Goal: Task Accomplishment & Management: Manage account settings

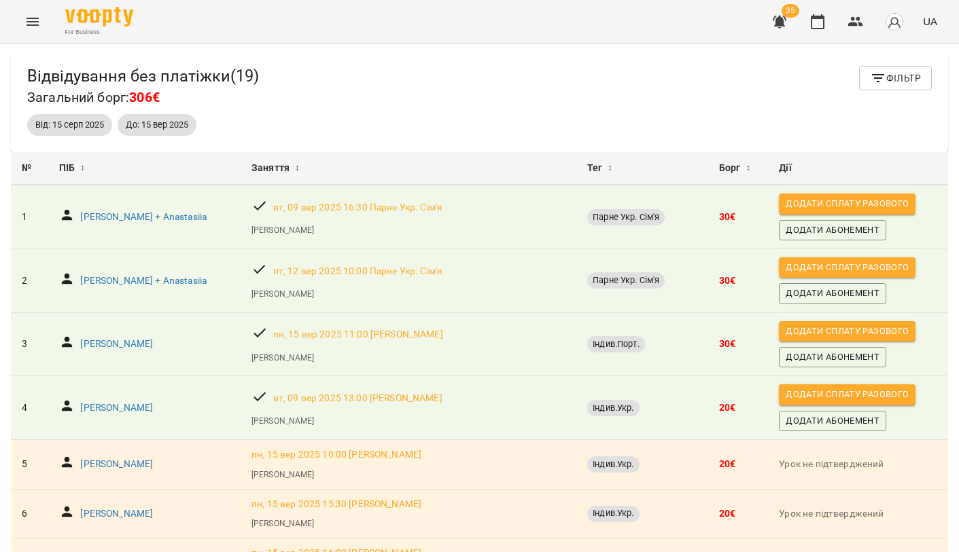
scroll to position [44, 0]
click at [877, 78] on icon "button" at bounding box center [878, 78] width 12 height 8
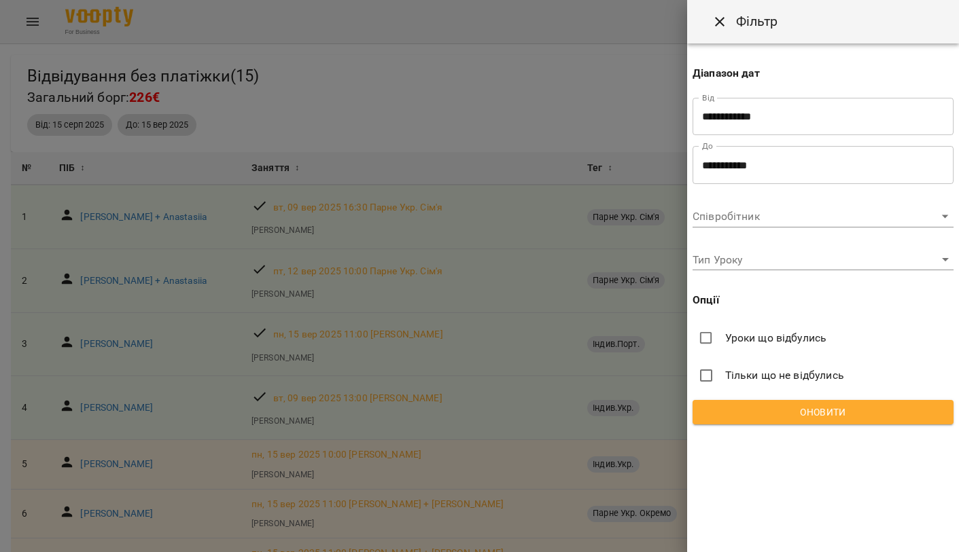
click at [714, 169] on input "**********" at bounding box center [822, 165] width 261 height 38
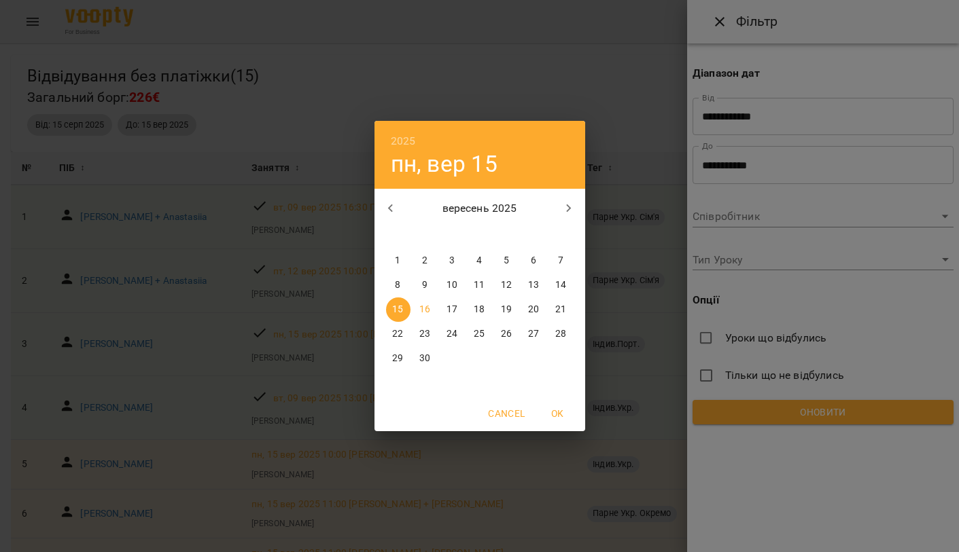
click at [434, 302] on button "16" at bounding box center [425, 310] width 24 height 24
type input "**********"
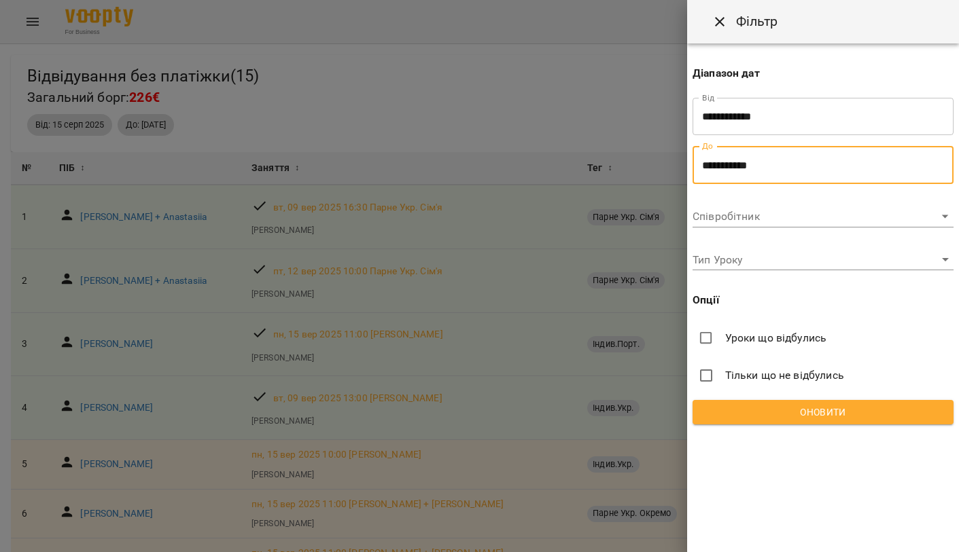
click at [775, 410] on span "Оновити" at bounding box center [822, 412] width 239 height 16
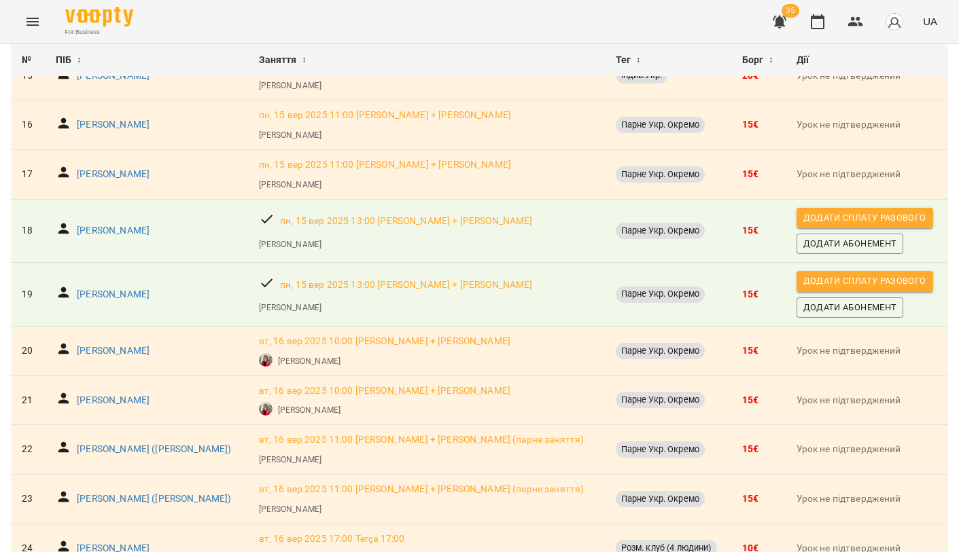
scroll to position [843, 0]
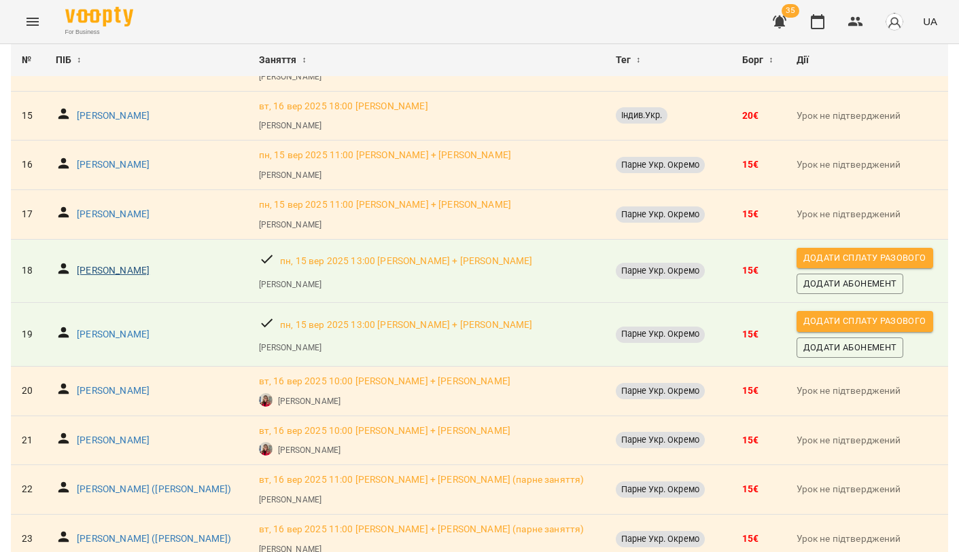
click at [118, 264] on p "Maria Meimankulova" at bounding box center [113, 271] width 73 height 14
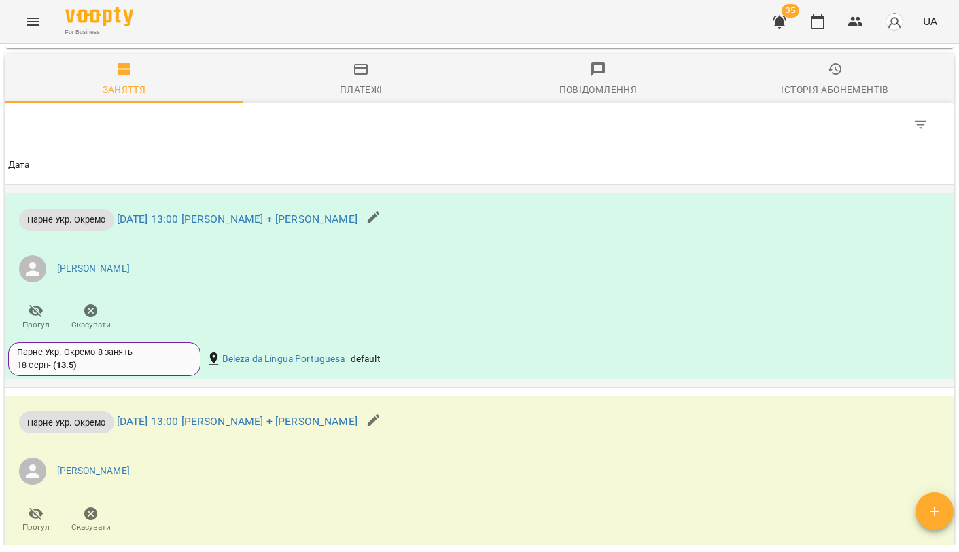
scroll to position [907, 0]
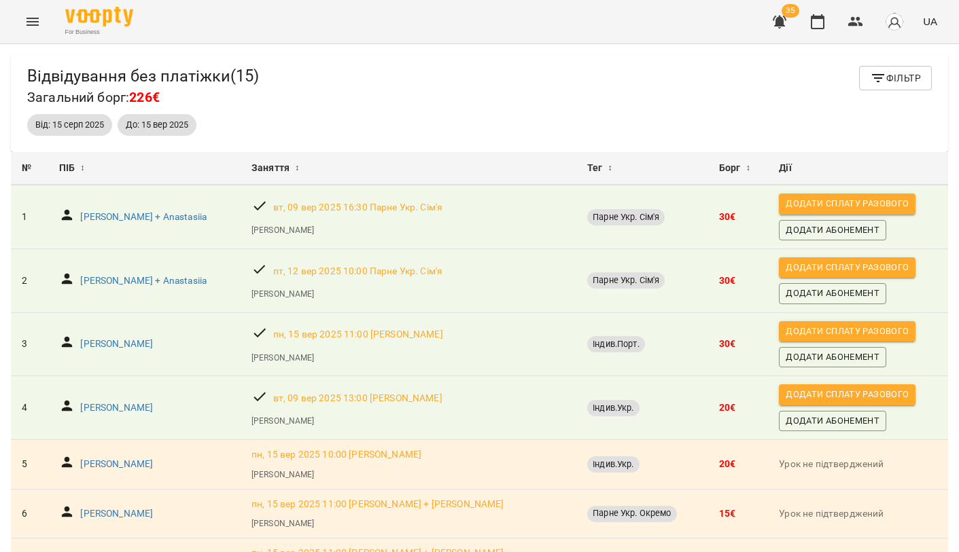
click at [31, 16] on icon "Menu" at bounding box center [32, 22] width 16 height 16
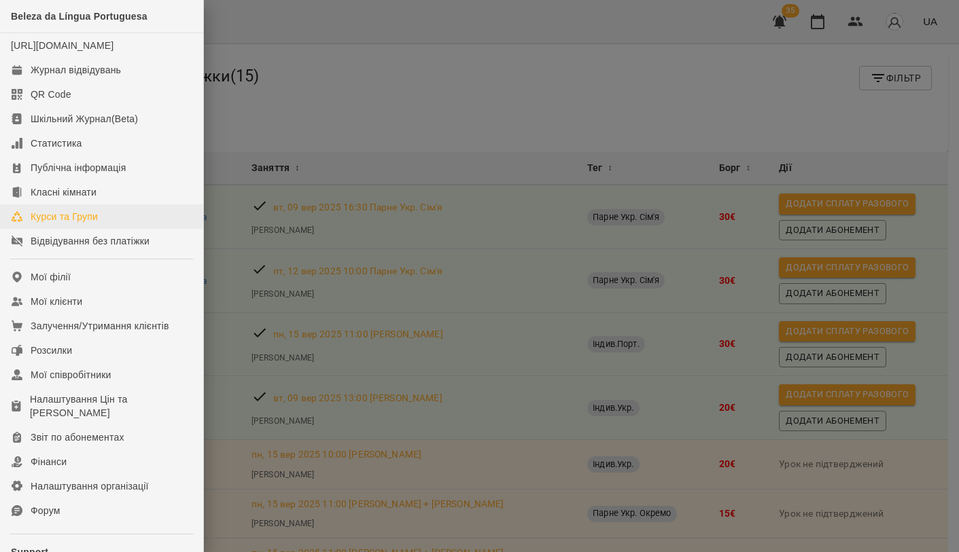
click at [89, 224] on div "Курси та Групи" at bounding box center [64, 217] width 67 height 14
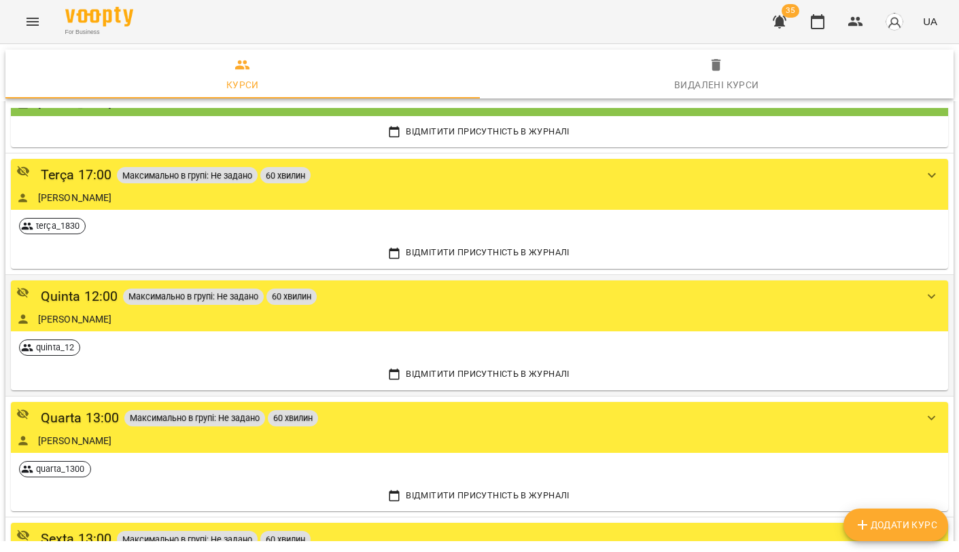
scroll to position [475, 0]
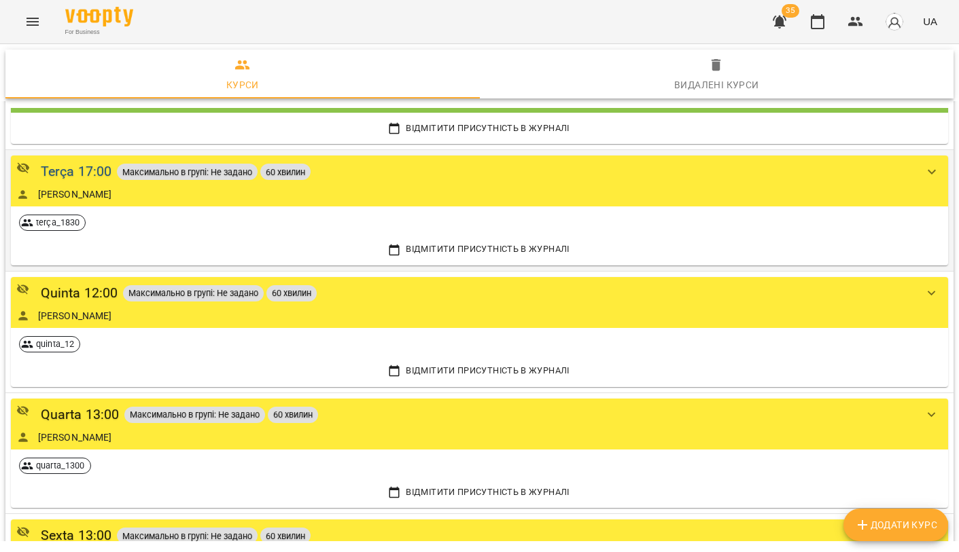
click at [94, 173] on div "Terça 17:00" at bounding box center [76, 171] width 71 height 21
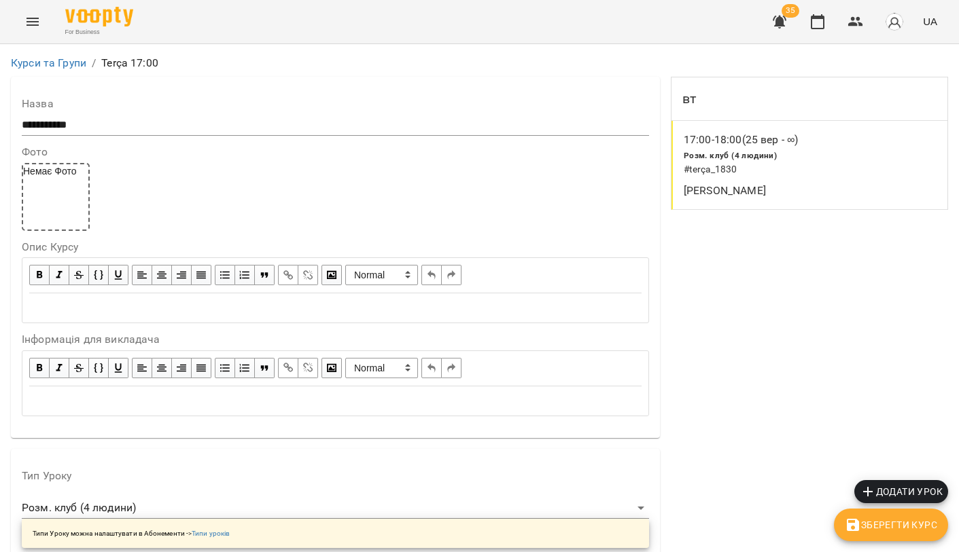
scroll to position [1128, 0]
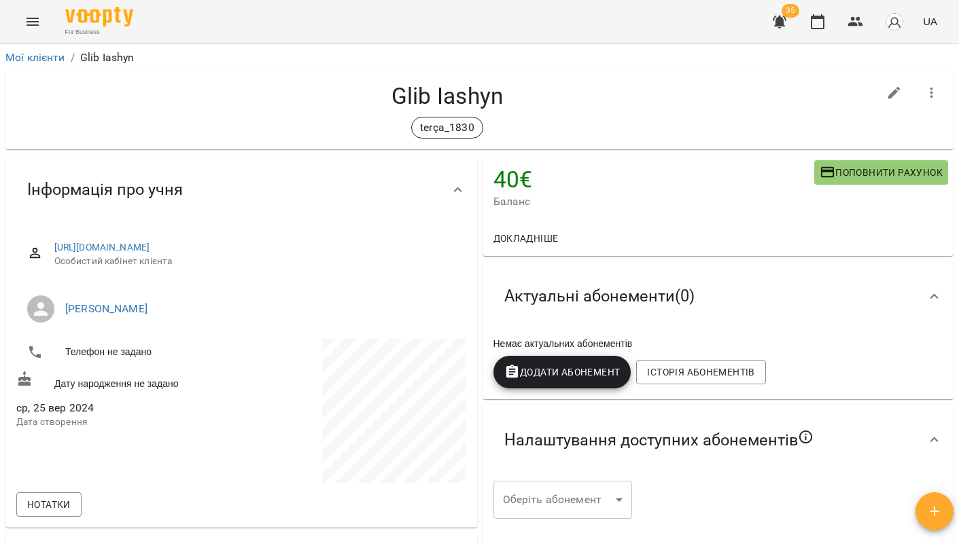
click at [550, 359] on button "Додати Абонемент" at bounding box center [562, 372] width 138 height 33
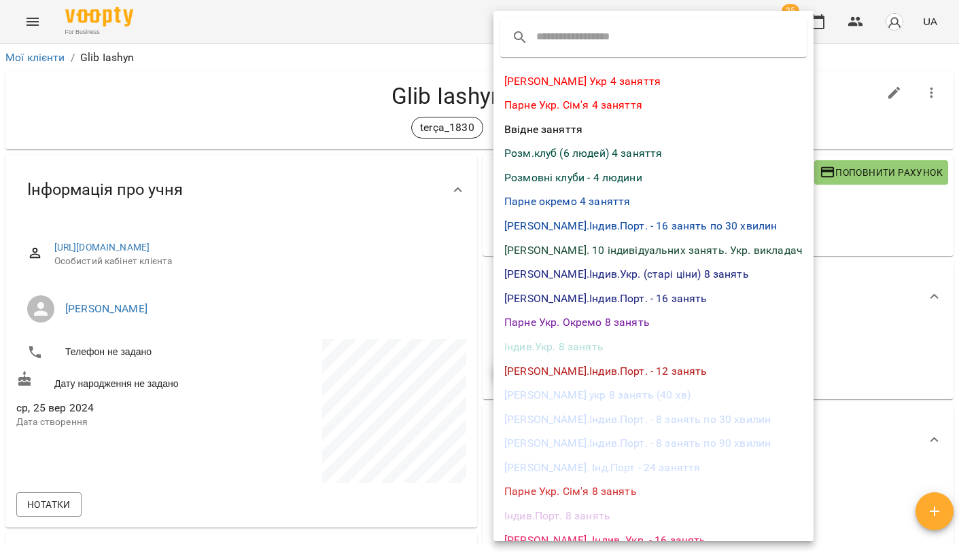
click at [572, 181] on li "Розмовні клуби - 4 людини" at bounding box center [653, 178] width 320 height 24
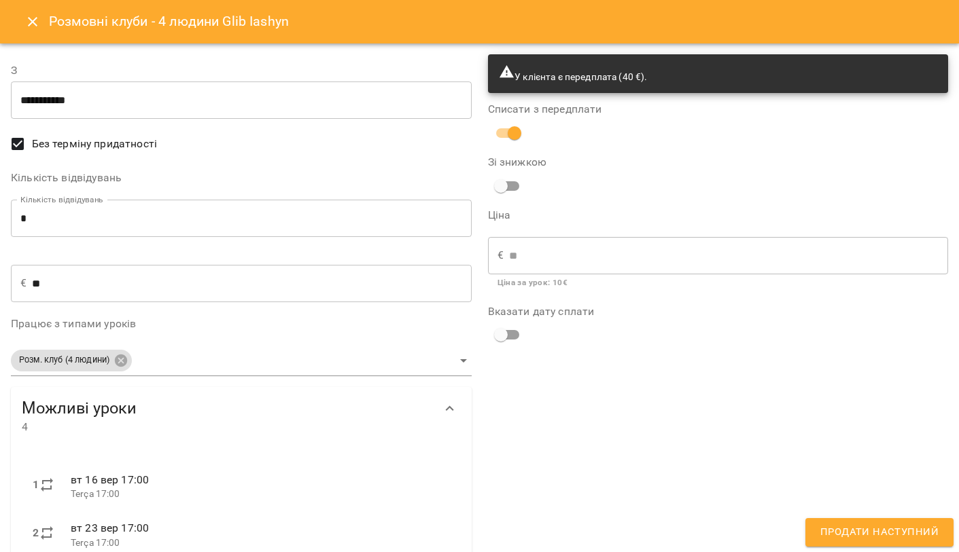
click at [828, 525] on span "Продати наступний" at bounding box center [879, 533] width 118 height 18
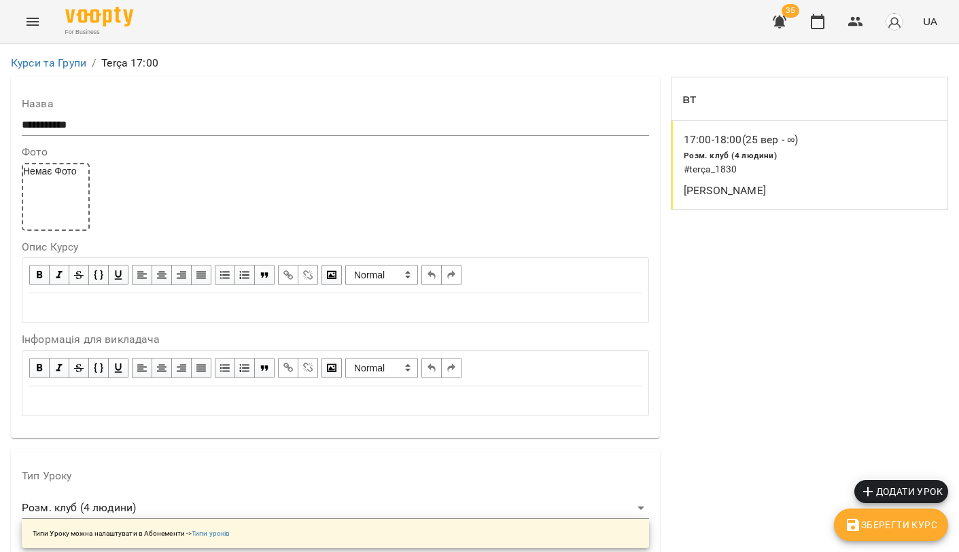
scroll to position [1128, 0]
click at [779, 23] on icon "button" at bounding box center [780, 22] width 14 height 13
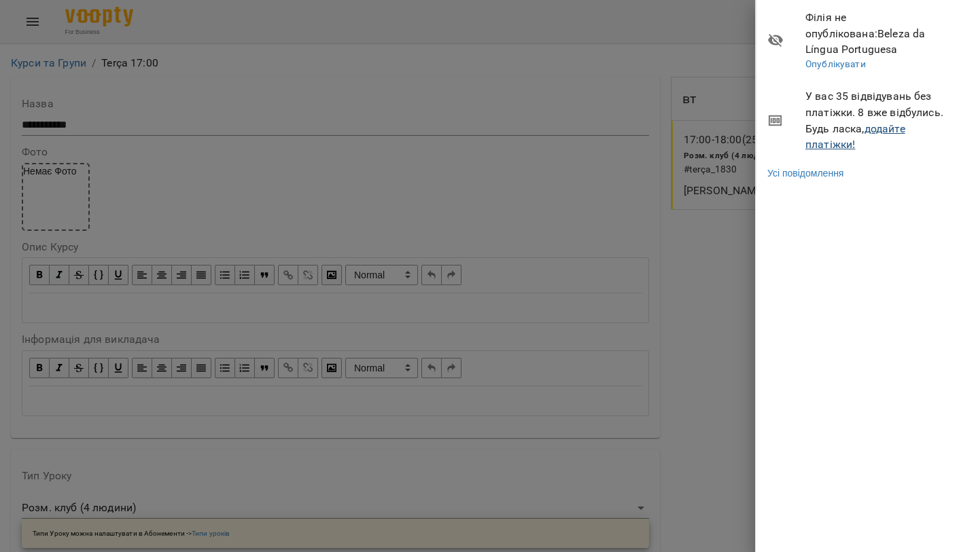
click at [831, 126] on link "додайте платіжки!" at bounding box center [855, 136] width 100 height 29
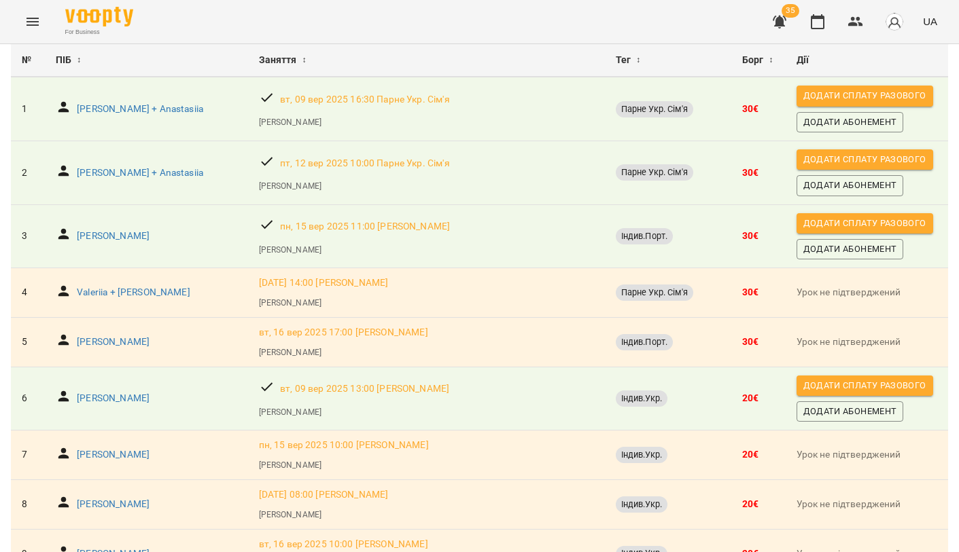
scroll to position [145, 0]
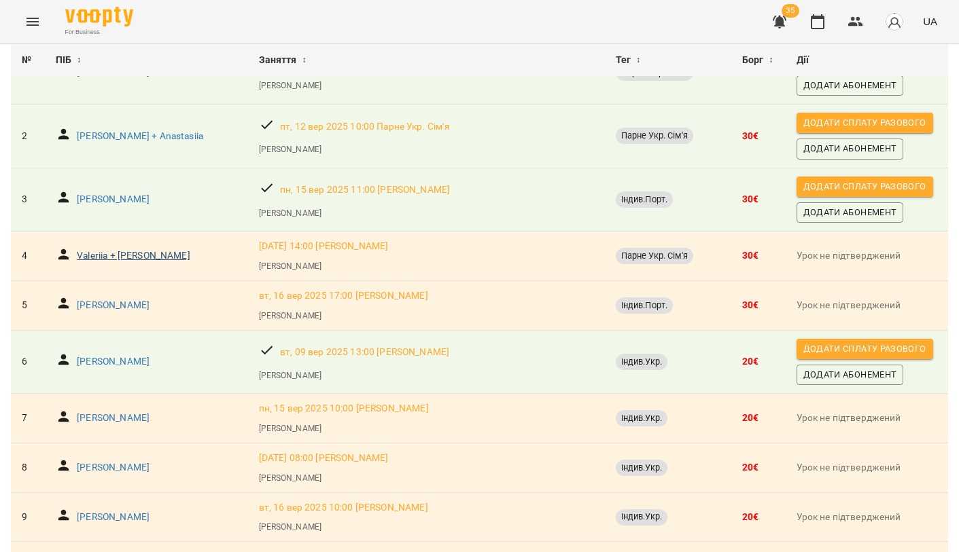
click at [130, 253] on p "Valeriia + Mykola" at bounding box center [133, 256] width 113 height 14
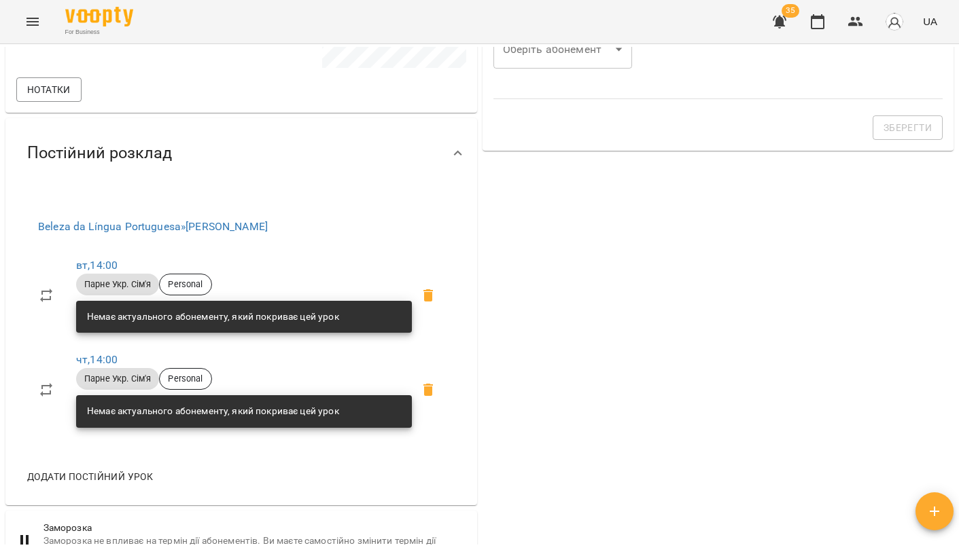
scroll to position [107, 0]
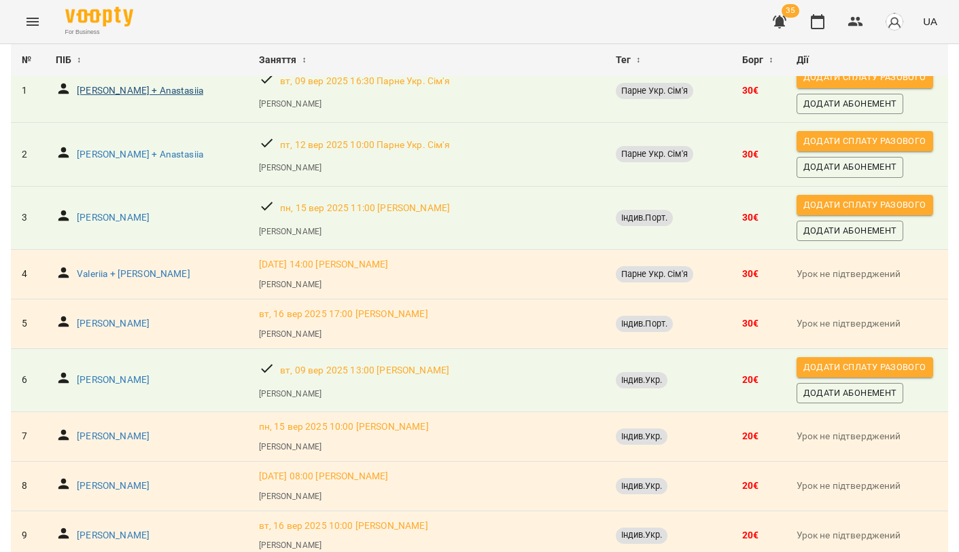
scroll to position [153, 0]
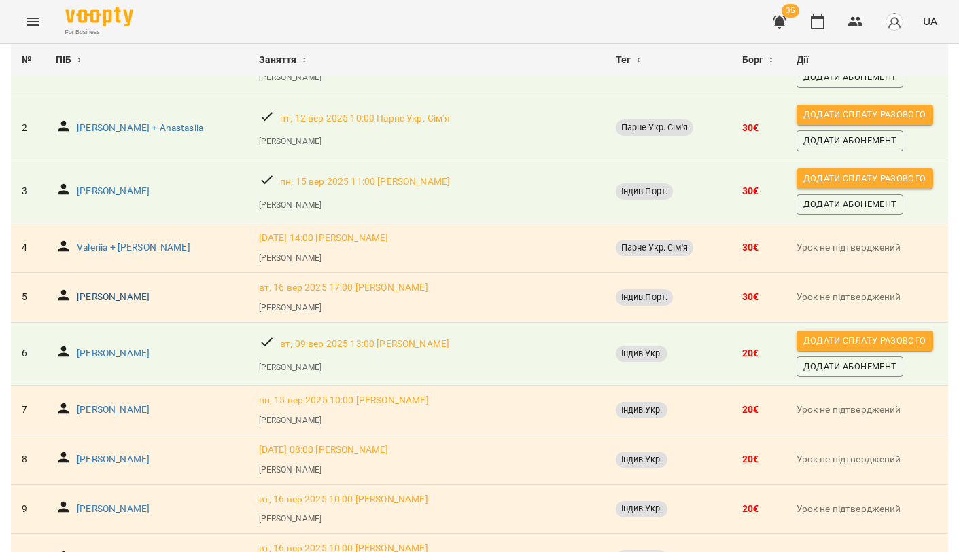
click at [86, 294] on p "Ivan" at bounding box center [113, 298] width 73 height 14
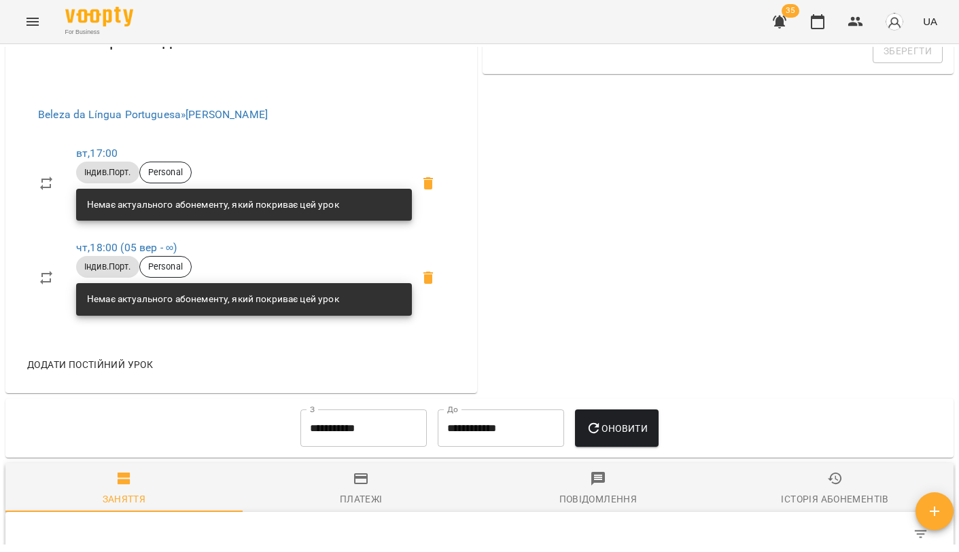
scroll to position [527, 0]
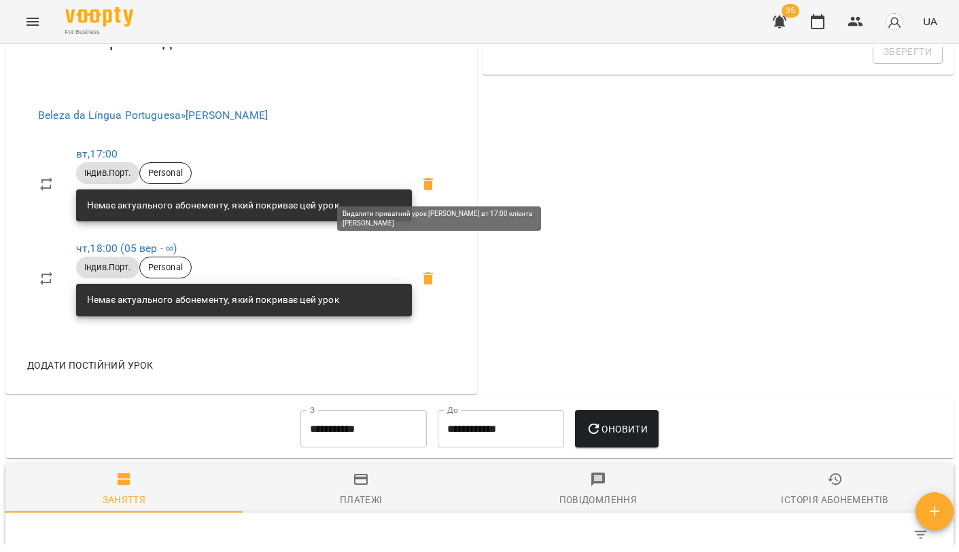
click at [430, 180] on icon at bounding box center [428, 184] width 10 height 12
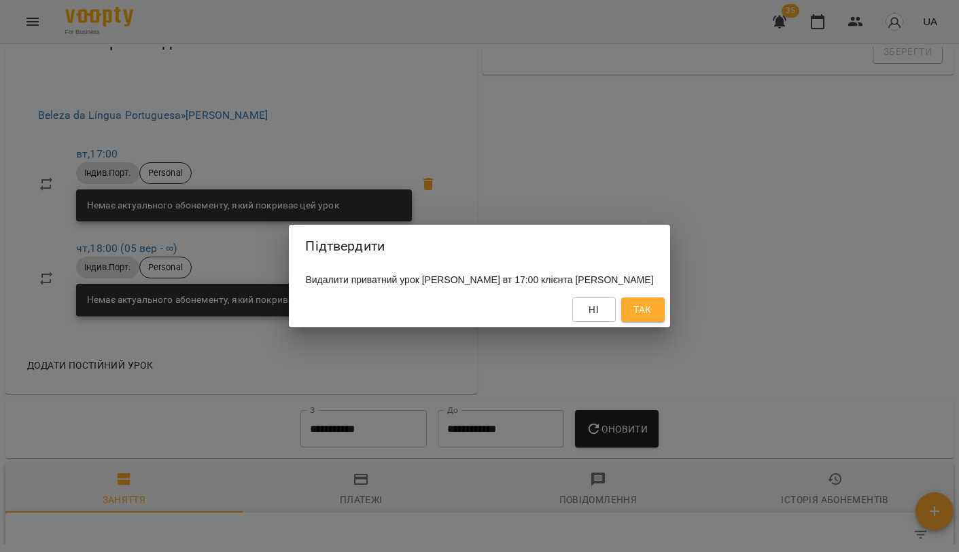
click at [633, 308] on span "Так" at bounding box center [642, 310] width 18 height 16
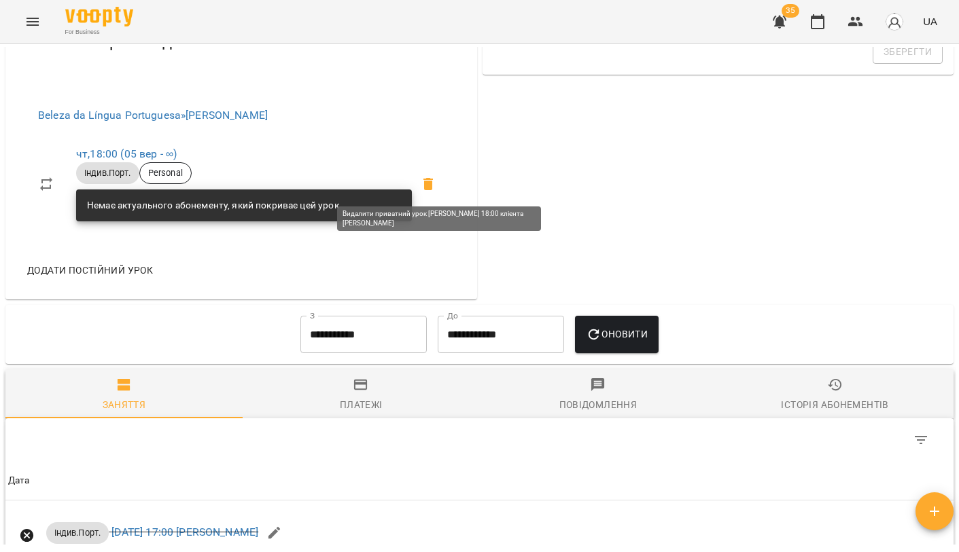
click at [424, 177] on icon at bounding box center [428, 184] width 16 height 16
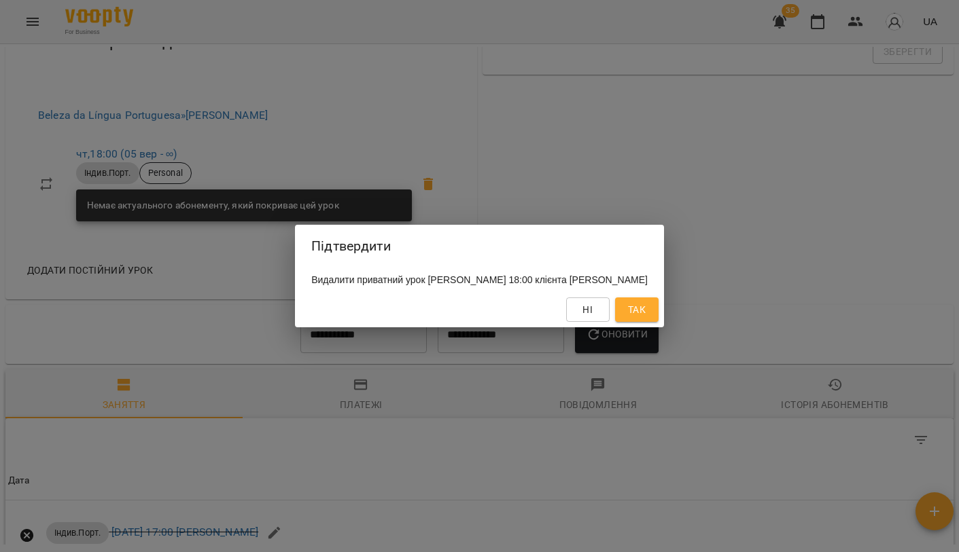
click at [626, 317] on span "Так" at bounding box center [637, 310] width 22 height 16
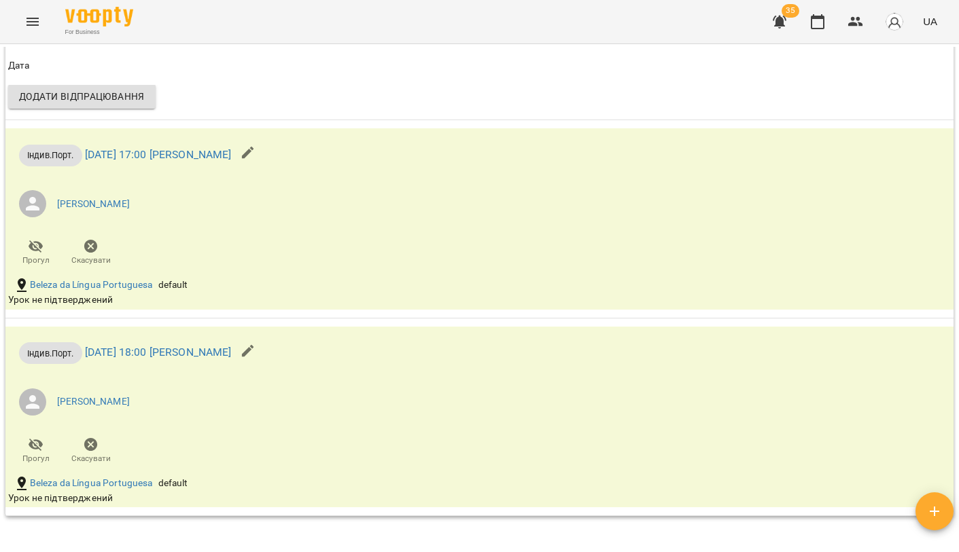
scroll to position [1103, 0]
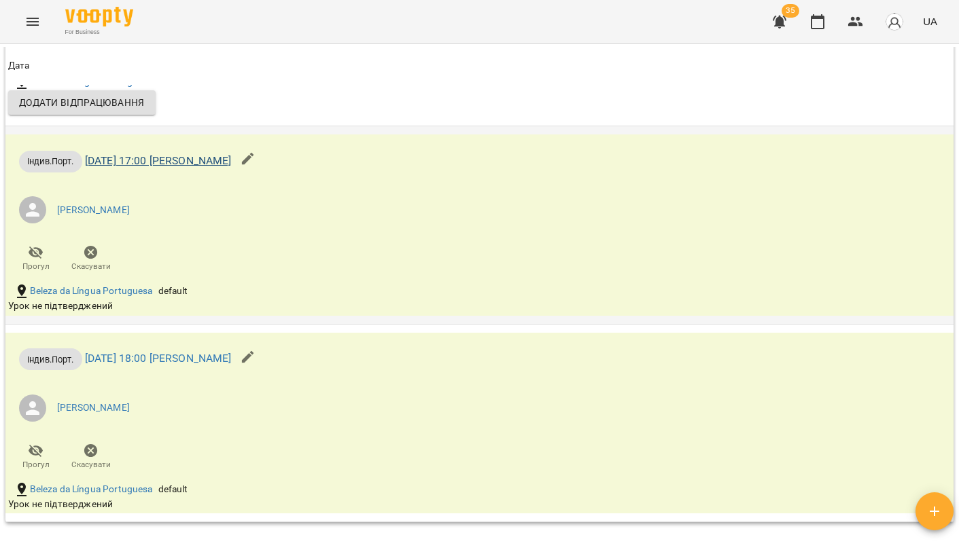
click at [206, 163] on link "вт 16 вер 2025 17:00 Daniela" at bounding box center [158, 160] width 147 height 13
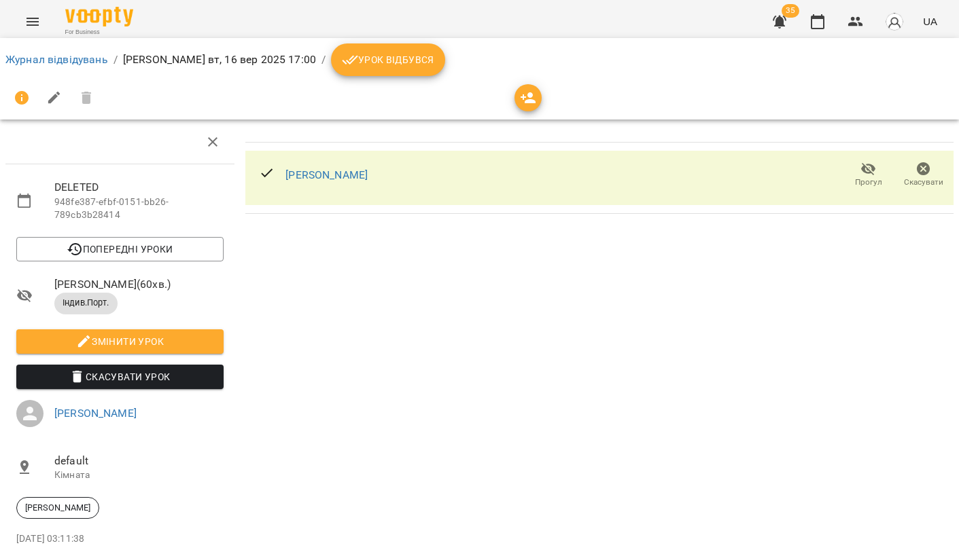
click at [111, 375] on span "Скасувати Урок" at bounding box center [120, 377] width 186 height 16
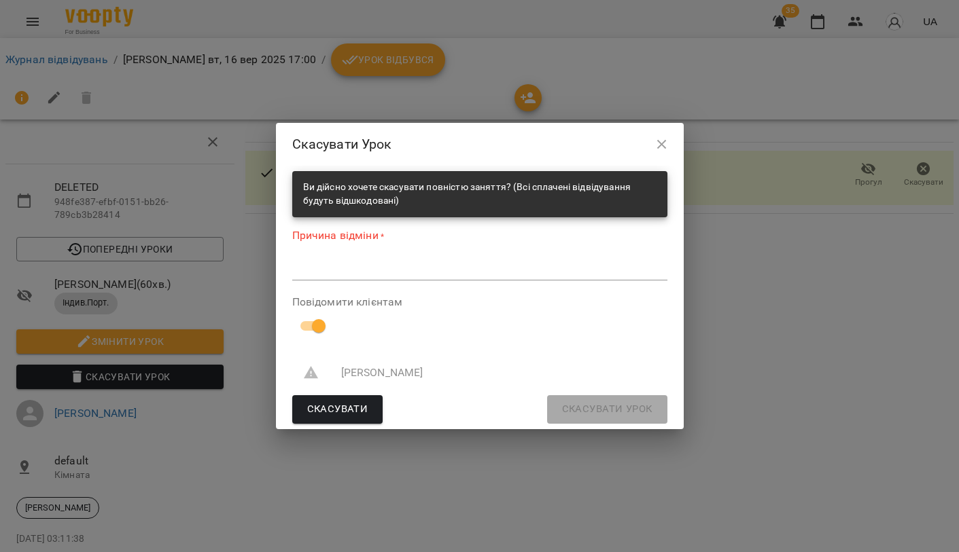
click at [395, 277] on div "*" at bounding box center [479, 270] width 375 height 21
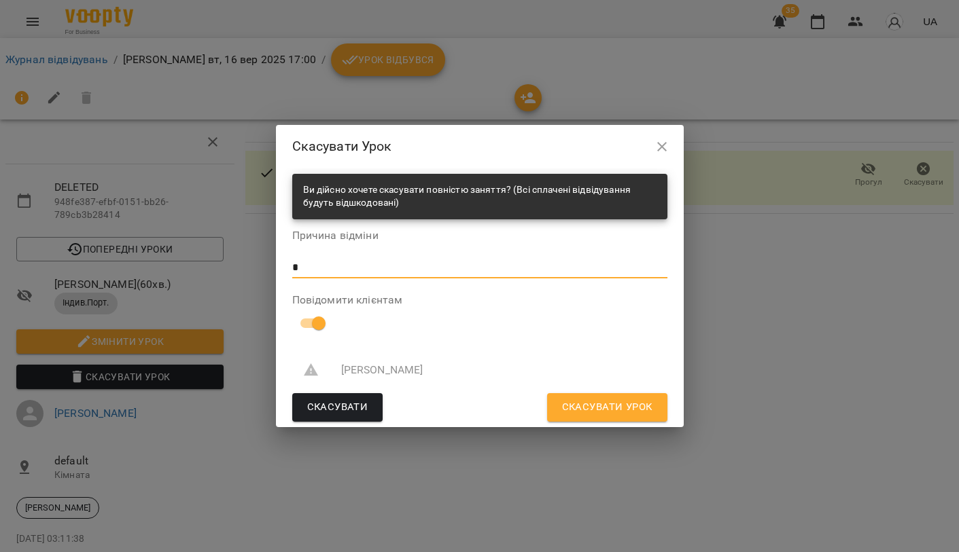
type textarea "*"
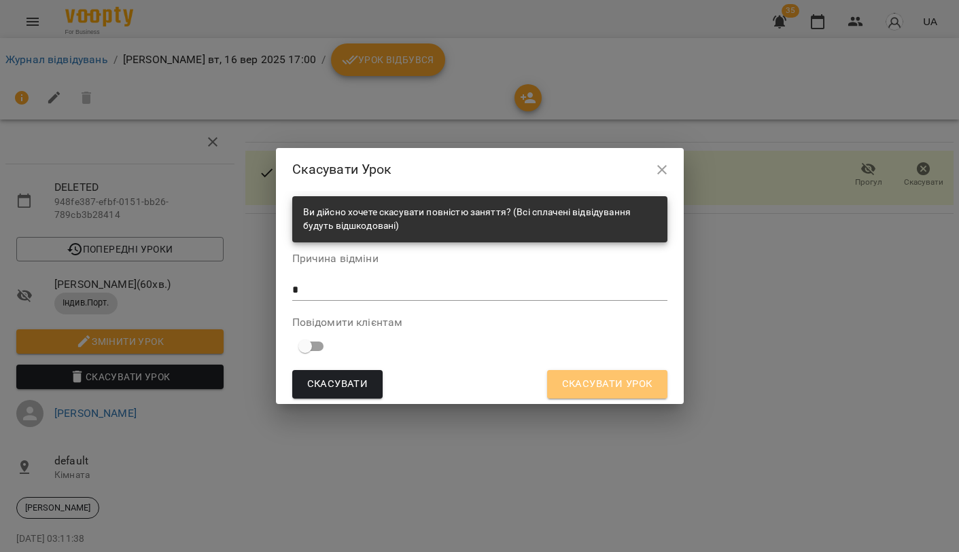
click at [594, 387] on span "Скасувати Урок" at bounding box center [607, 385] width 90 height 18
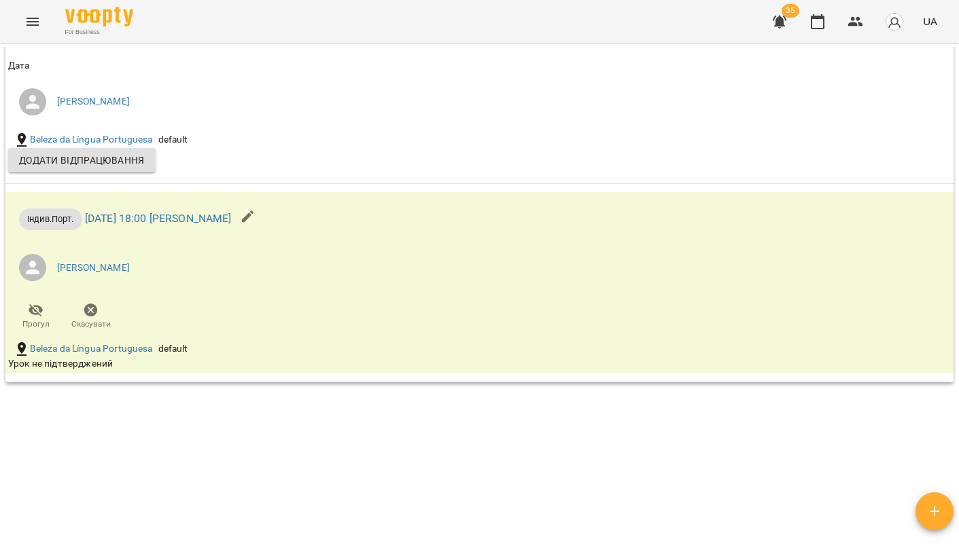
scroll to position [1214, 0]
click at [161, 213] on link "чт 18 вер 2025 18:00 Daniela" at bounding box center [158, 219] width 147 height 13
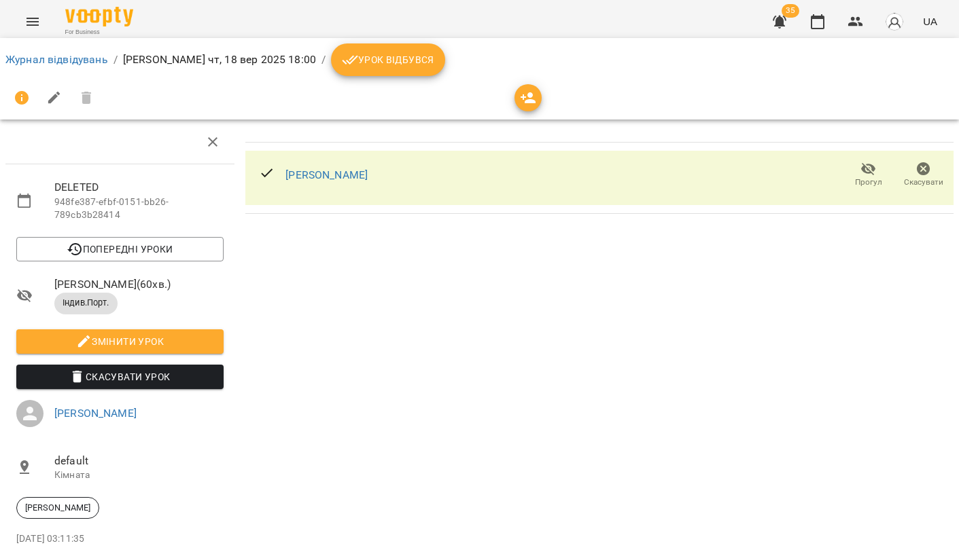
click at [191, 379] on span "Скасувати Урок" at bounding box center [120, 377] width 186 height 16
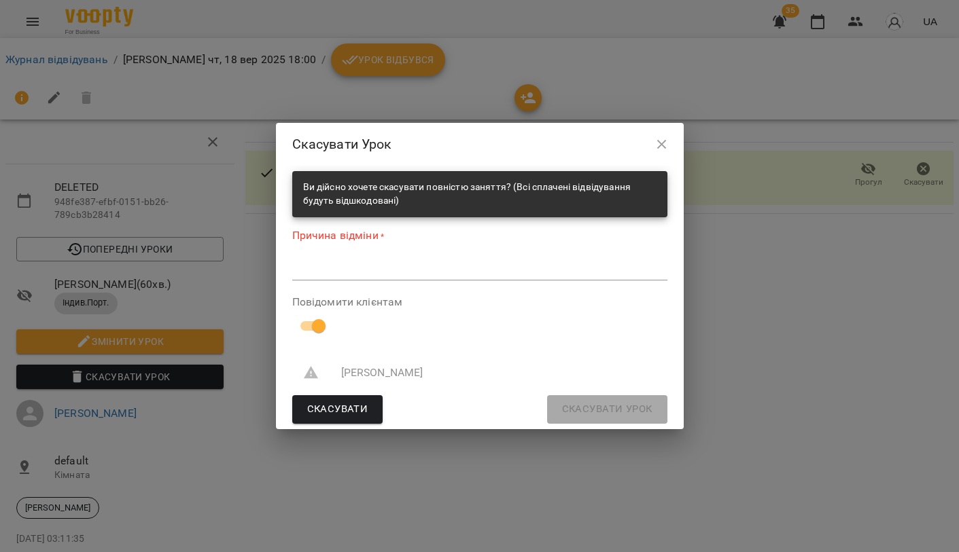
click at [347, 285] on div "Причина відміни * *" at bounding box center [479, 257] width 375 height 58
click at [315, 268] on textarea at bounding box center [479, 270] width 375 height 12
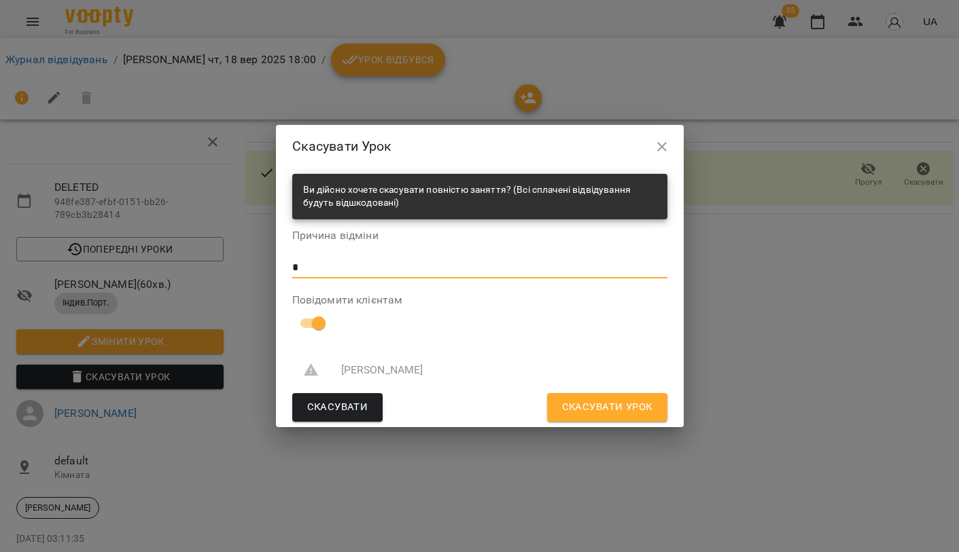
type textarea "*"
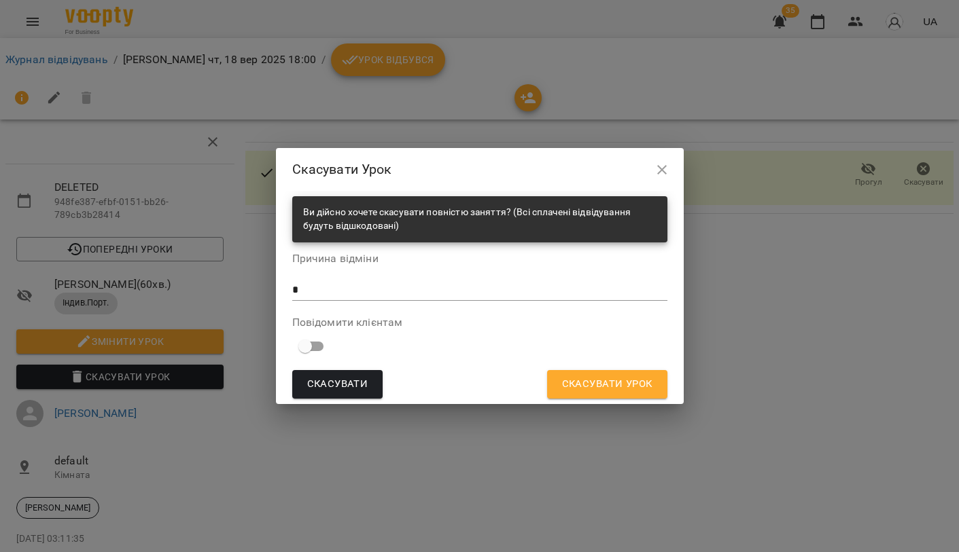
click at [622, 379] on span "Скасувати Урок" at bounding box center [607, 385] width 90 height 18
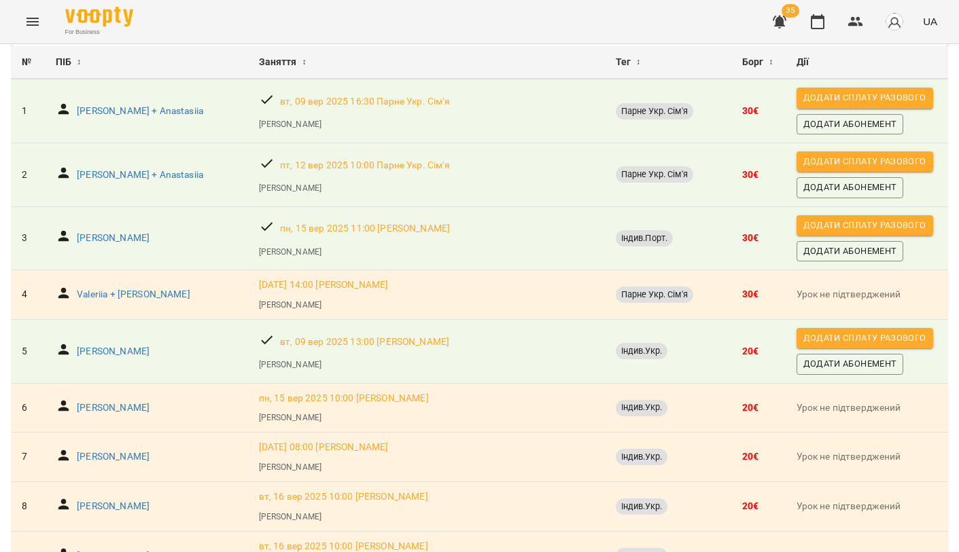
scroll to position [124, 0]
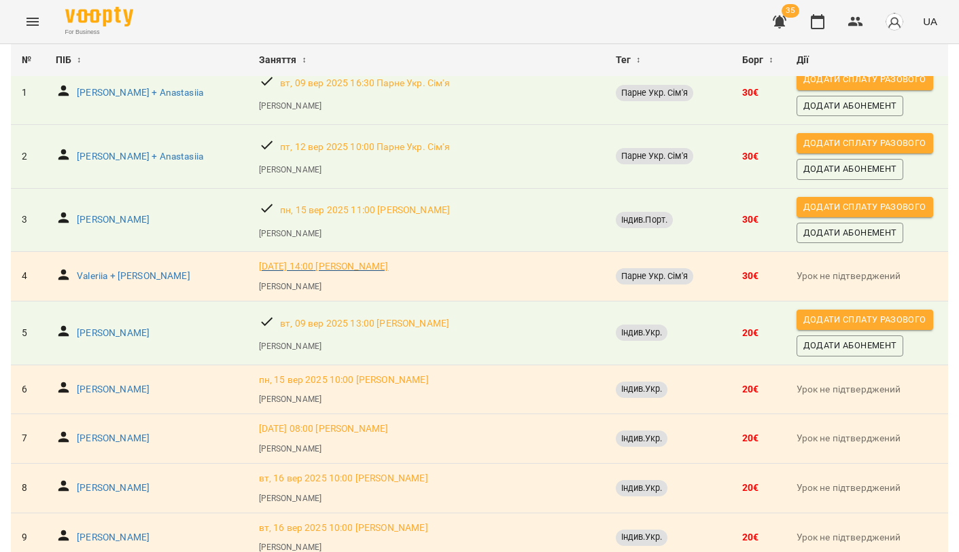
click at [345, 262] on p "вт, 16 вер 2025 14:00 Конончук Катерина Євгеніївна" at bounding box center [324, 267] width 130 height 14
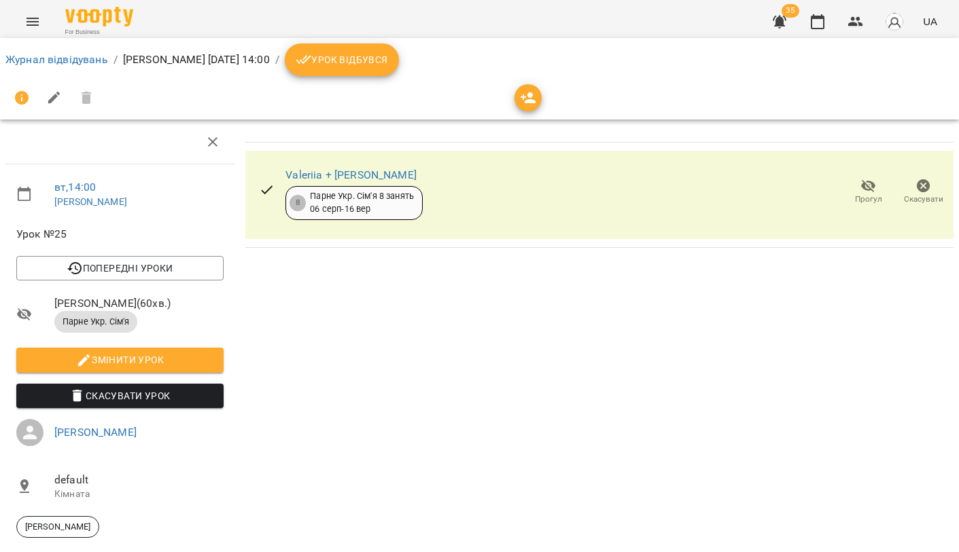
click at [141, 400] on button "Скасувати Урок" at bounding box center [119, 396] width 207 height 24
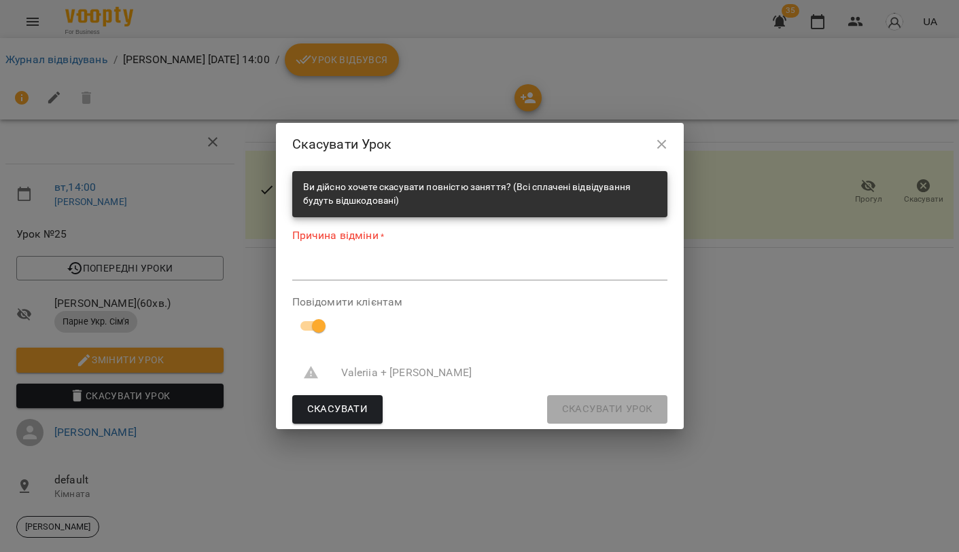
click at [340, 269] on textarea at bounding box center [479, 270] width 375 height 12
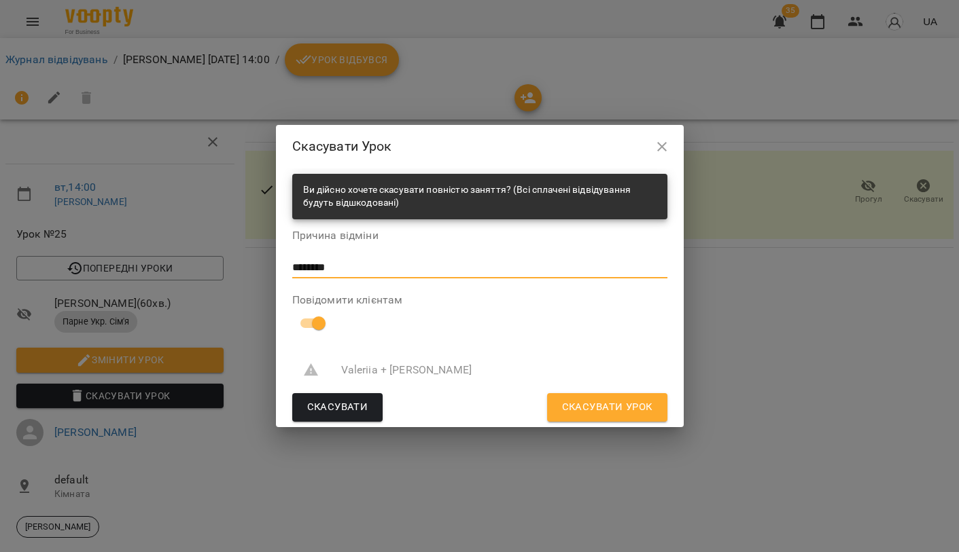
type textarea "********"
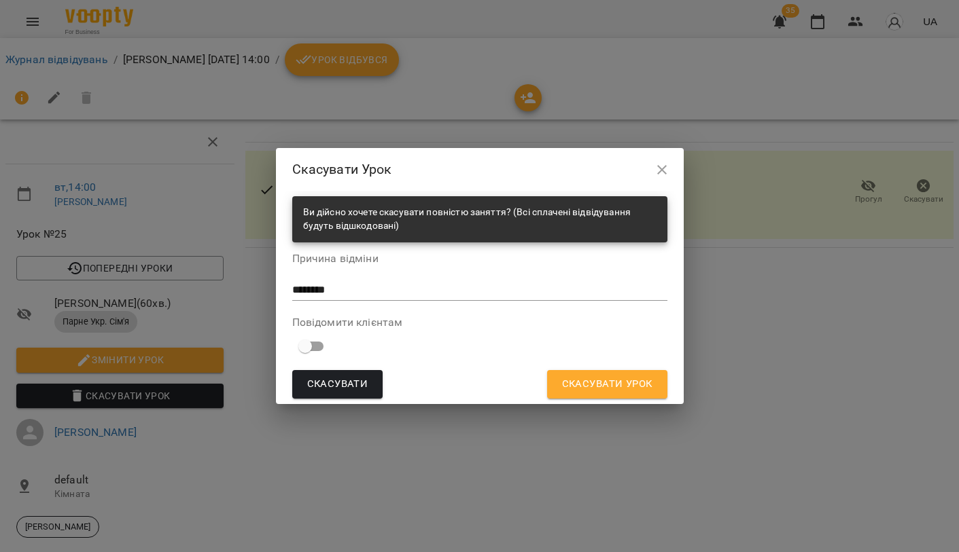
click at [568, 385] on span "Скасувати Урок" at bounding box center [607, 385] width 90 height 18
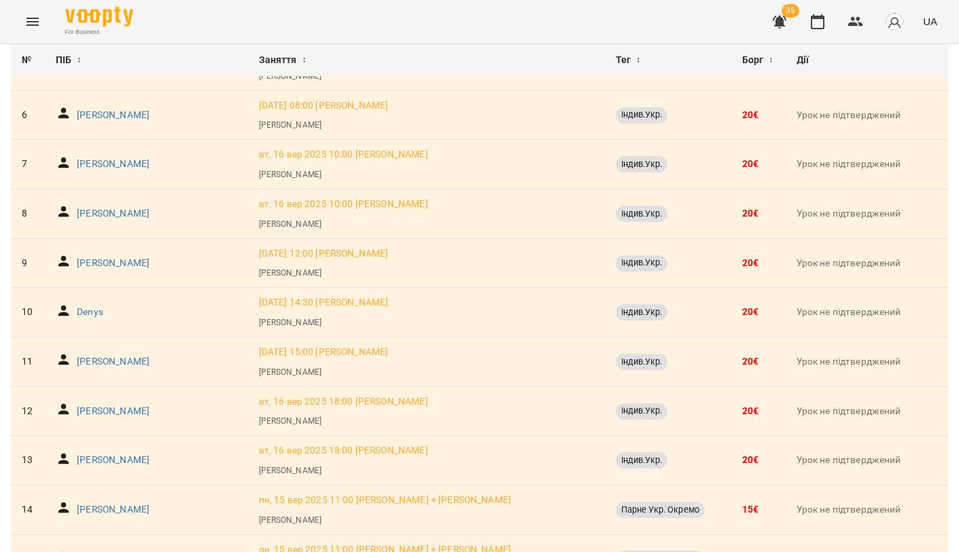
scroll to position [476, 0]
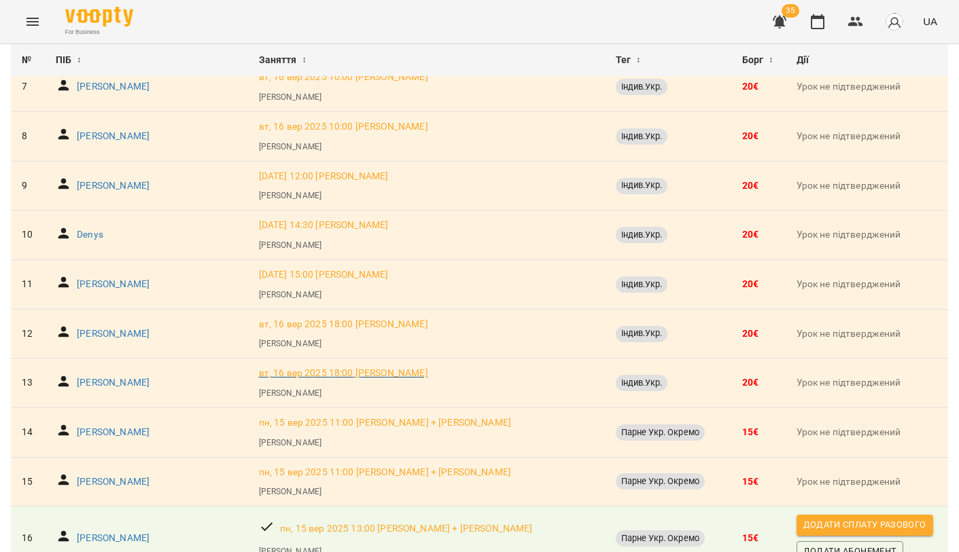
click at [359, 367] on p "вт, 16 вер 2025 18:00 Конончук Катерина Євгеніївна" at bounding box center [343, 374] width 169 height 14
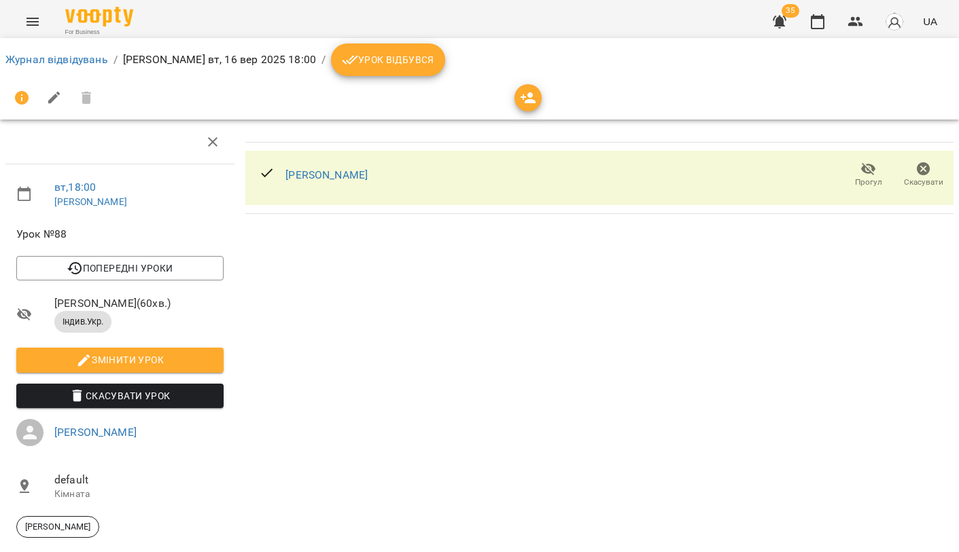
scroll to position [5, 0]
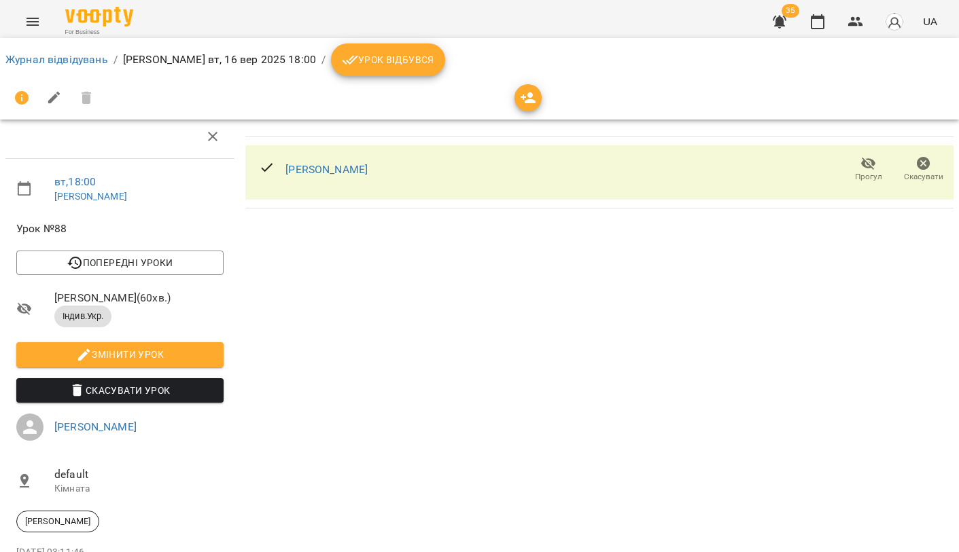
click at [162, 399] on span "Скасувати Урок" at bounding box center [120, 391] width 186 height 16
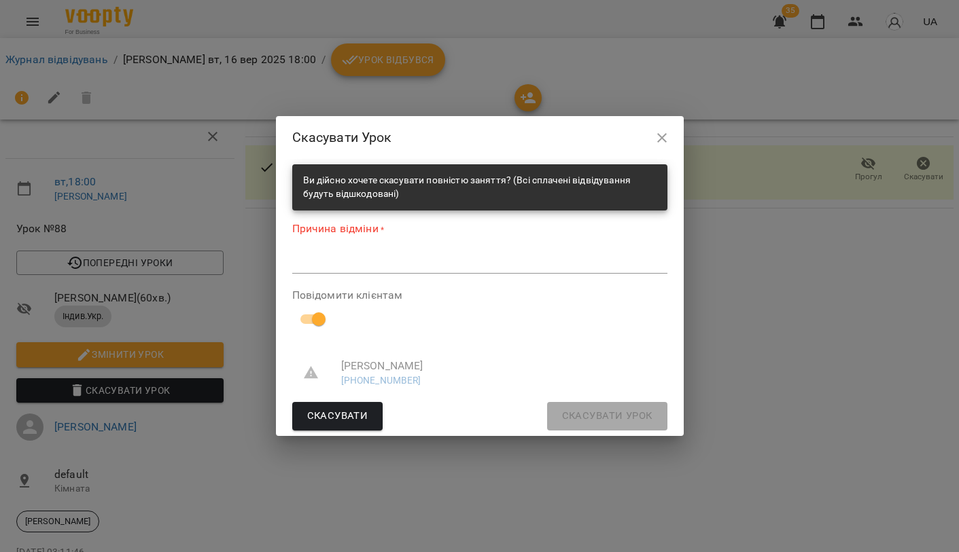
click at [323, 264] on textarea at bounding box center [479, 263] width 375 height 12
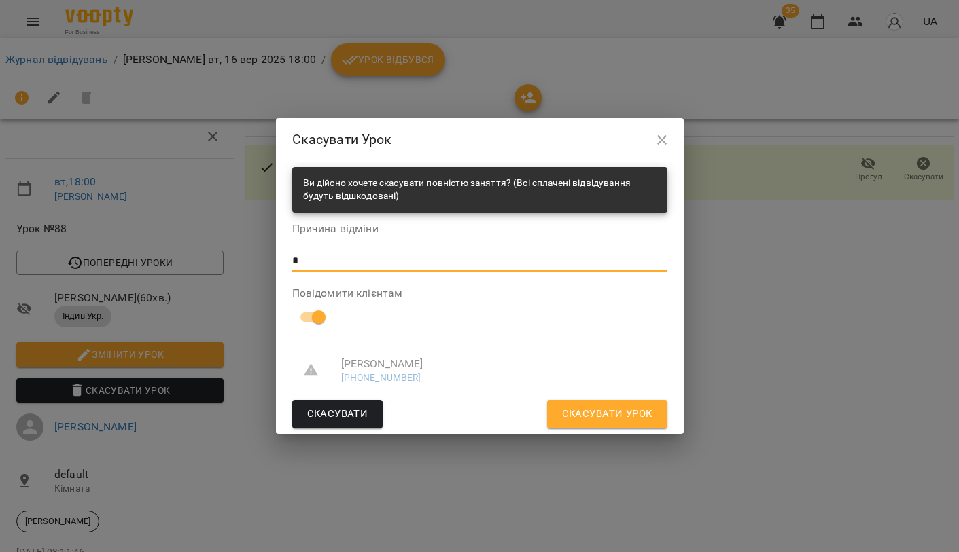
type textarea "*"
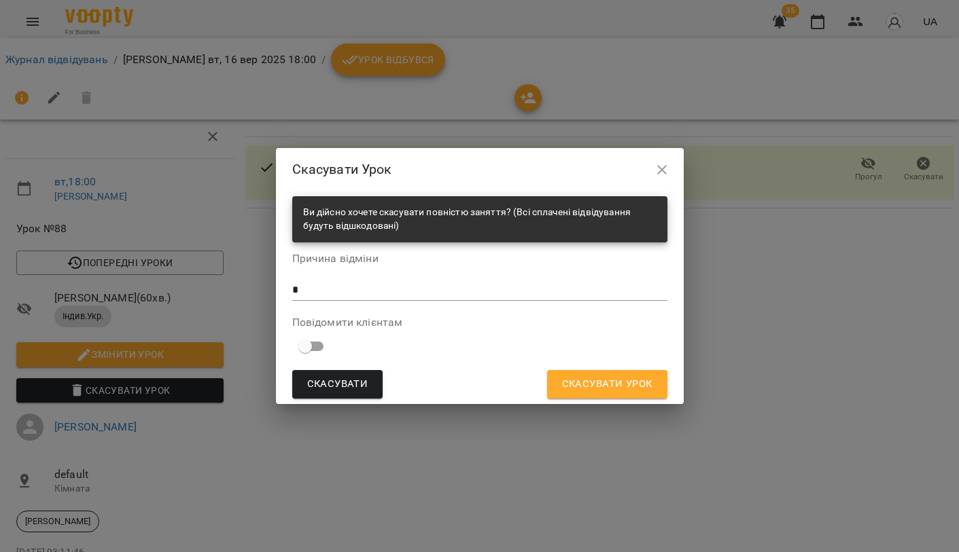
click at [584, 382] on span "Скасувати Урок" at bounding box center [607, 385] width 90 height 18
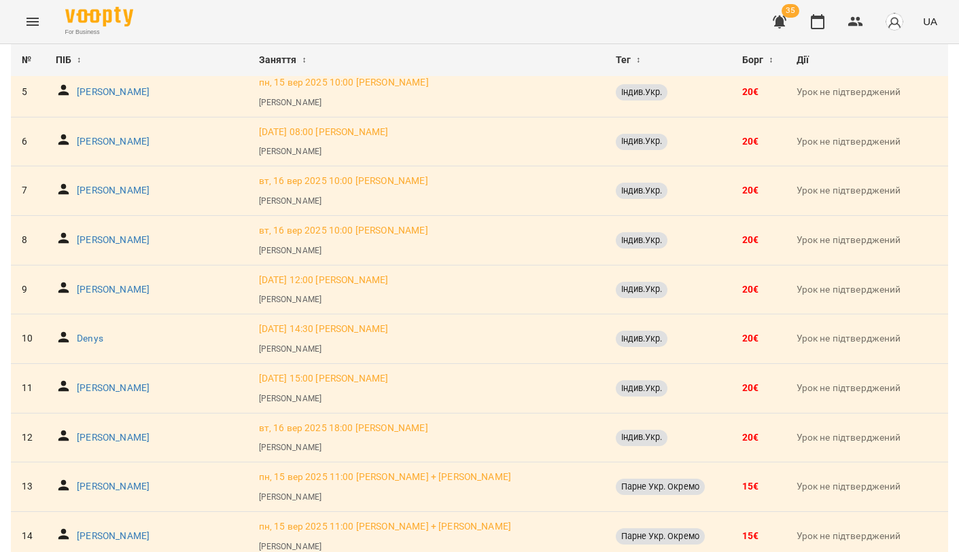
scroll to position [329, 0]
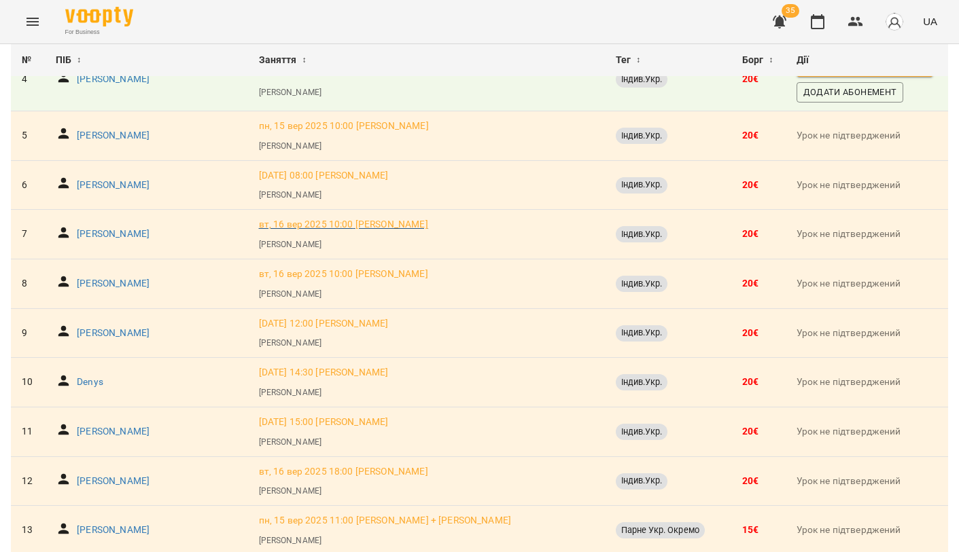
click at [383, 218] on p "вт, 16 вер 2025 10:00 Конончук Катерина Євгеніївна" at bounding box center [343, 225] width 169 height 14
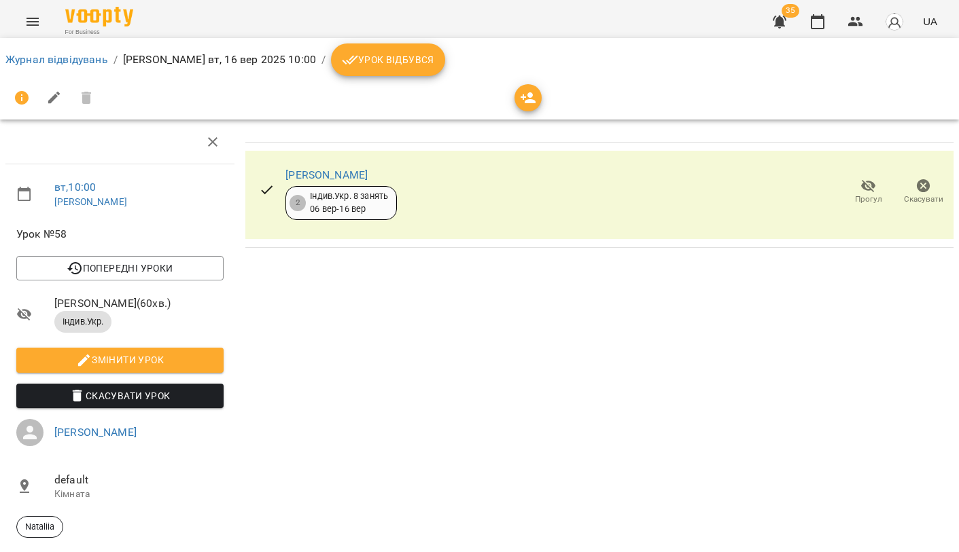
click at [168, 404] on span "Скасувати Урок" at bounding box center [120, 396] width 186 height 16
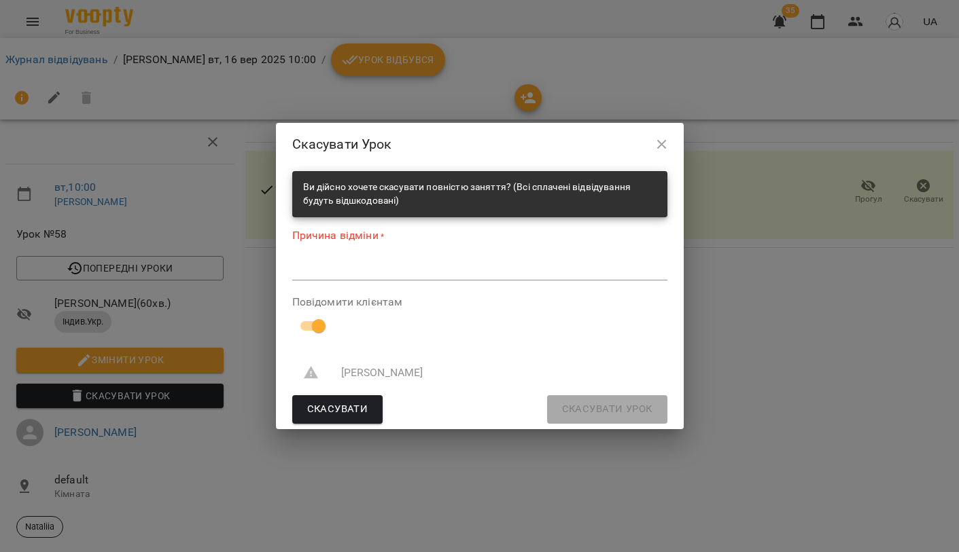
click at [362, 287] on form "Ви дійсно хочете скасувати повністю заняття? (Всі сплачені відвідування будуть …" at bounding box center [479, 297] width 375 height 253
click at [340, 270] on textarea at bounding box center [479, 270] width 375 height 12
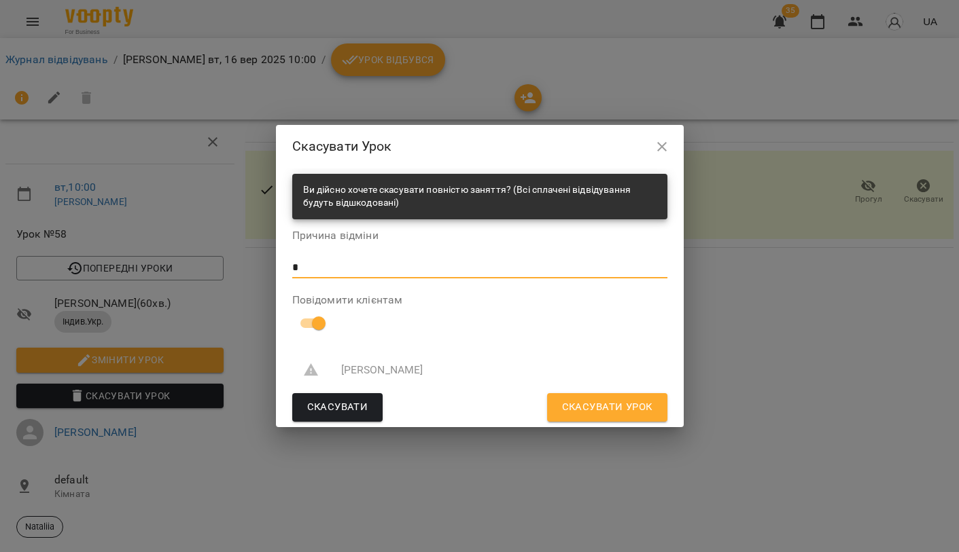
type textarea "*"
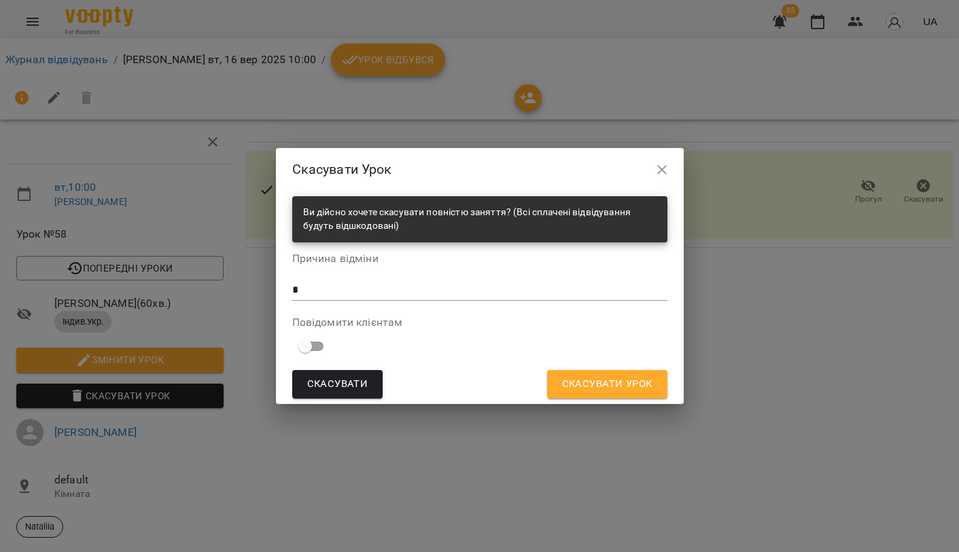
click at [576, 379] on span "Скасувати Урок" at bounding box center [607, 385] width 90 height 18
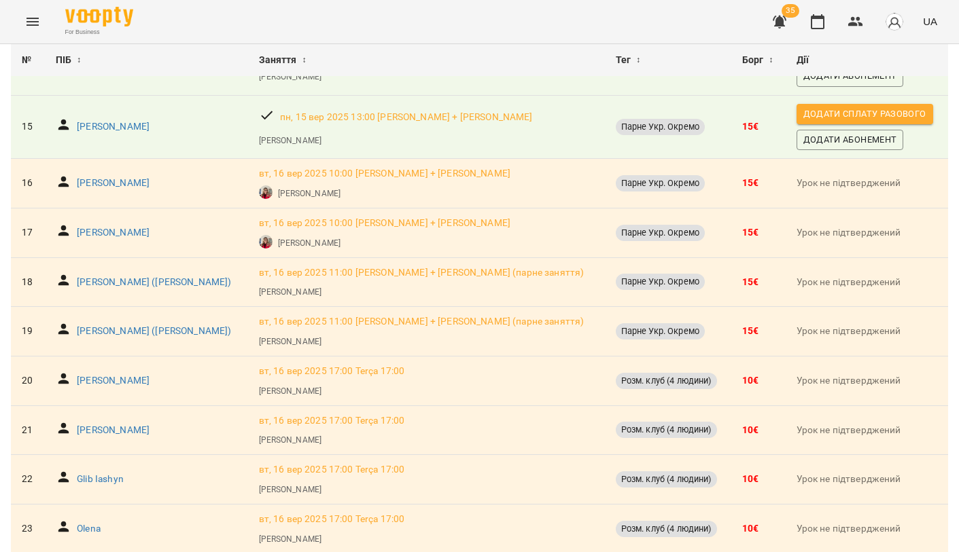
scroll to position [854, 0]
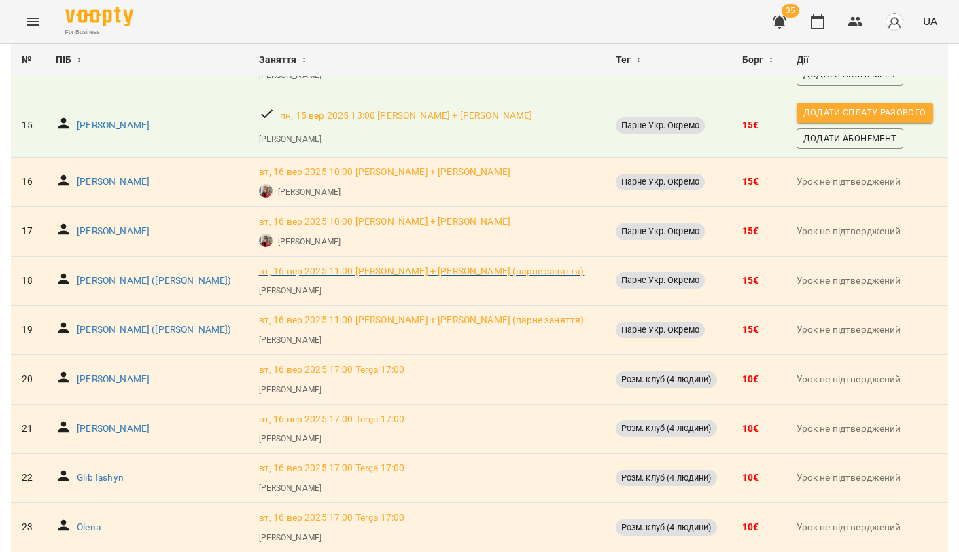
click at [356, 265] on p "вт, 16 вер 2025 11:00 Ольга + Олександра (парне заняття)" at bounding box center [421, 272] width 325 height 14
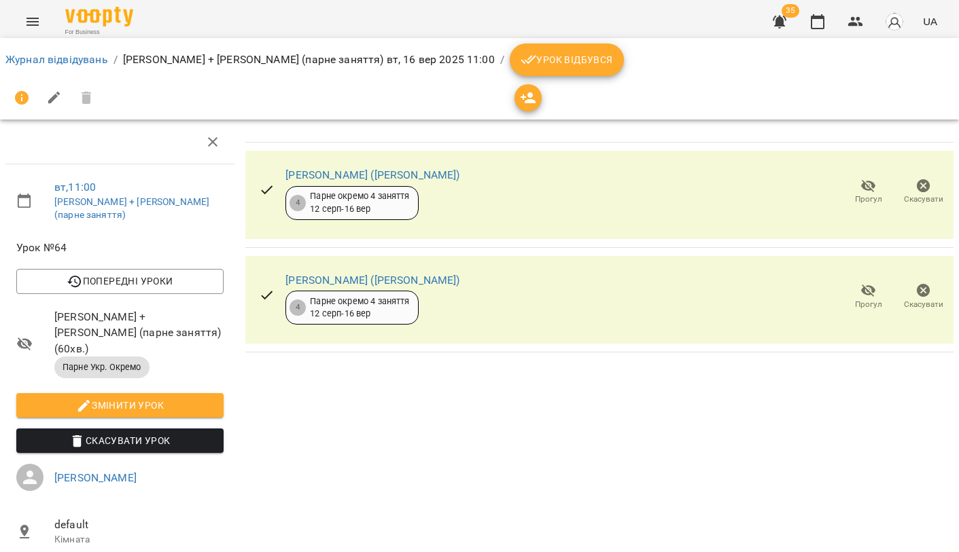
click at [152, 433] on span "Скасувати Урок" at bounding box center [120, 441] width 186 height 16
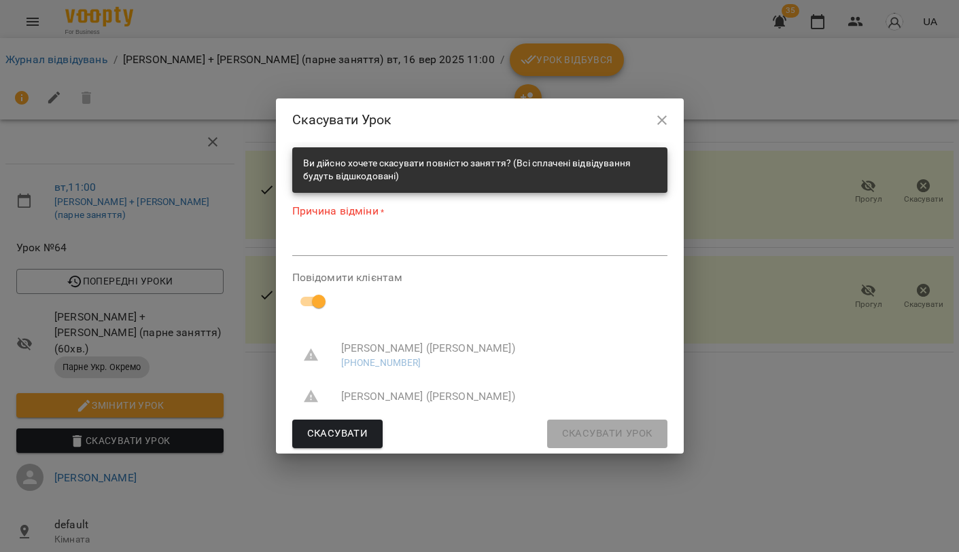
click at [349, 250] on textarea at bounding box center [479, 245] width 375 height 12
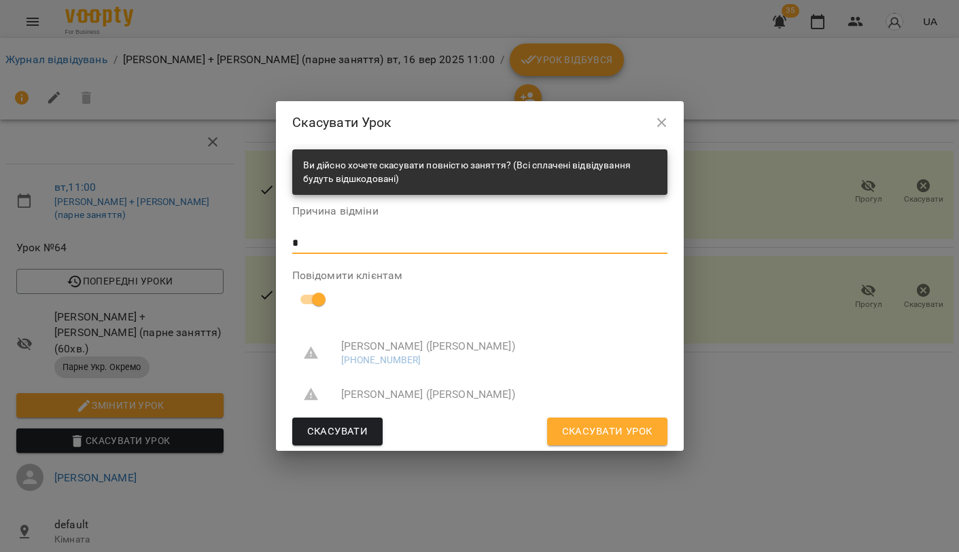
type textarea "*"
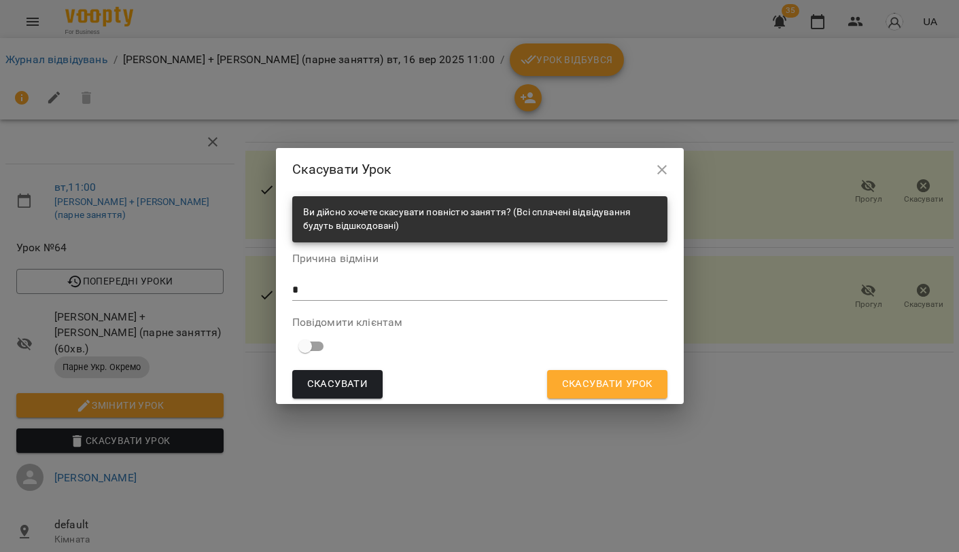
click at [595, 385] on span "Скасувати Урок" at bounding box center [607, 385] width 90 height 18
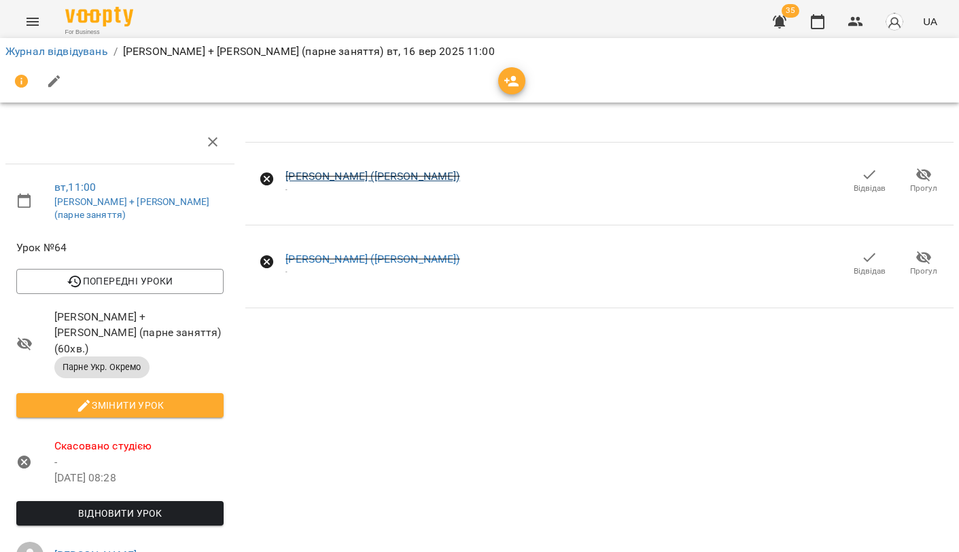
click at [348, 172] on link "Олександра Ковецька (OLEKSANDRA KOVETSKA)" at bounding box center [372, 176] width 174 height 13
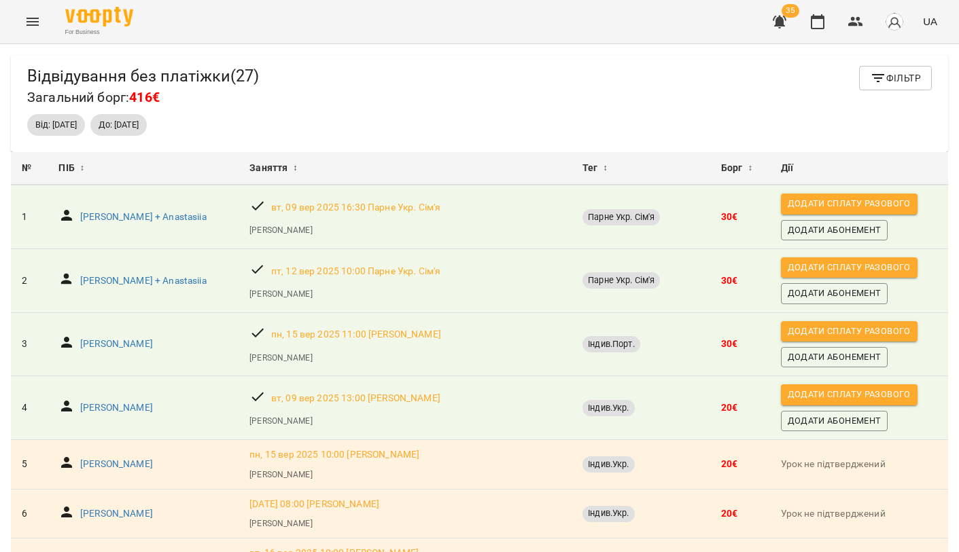
click at [37, 14] on icon "Menu" at bounding box center [32, 22] width 16 height 16
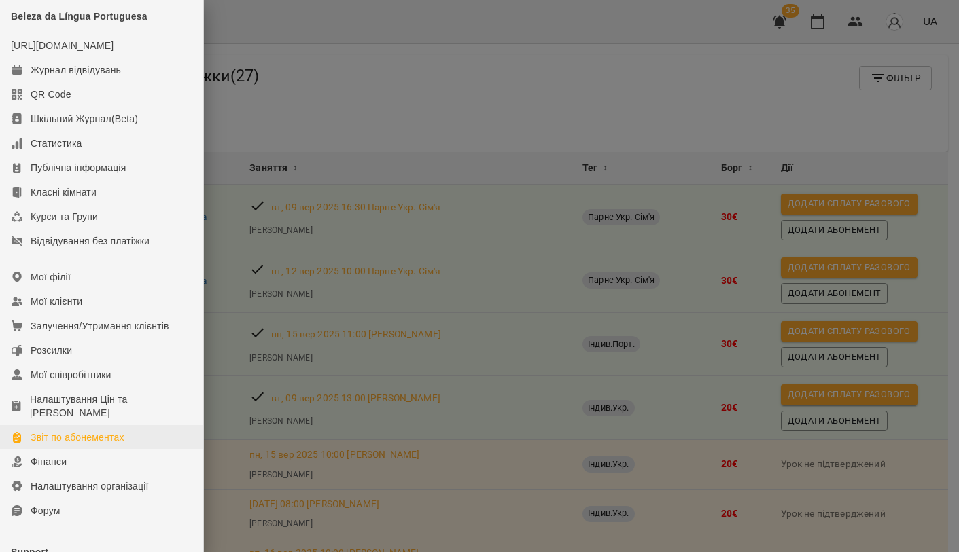
click at [94, 444] on div "Звіт по абонементах" at bounding box center [78, 438] width 94 height 14
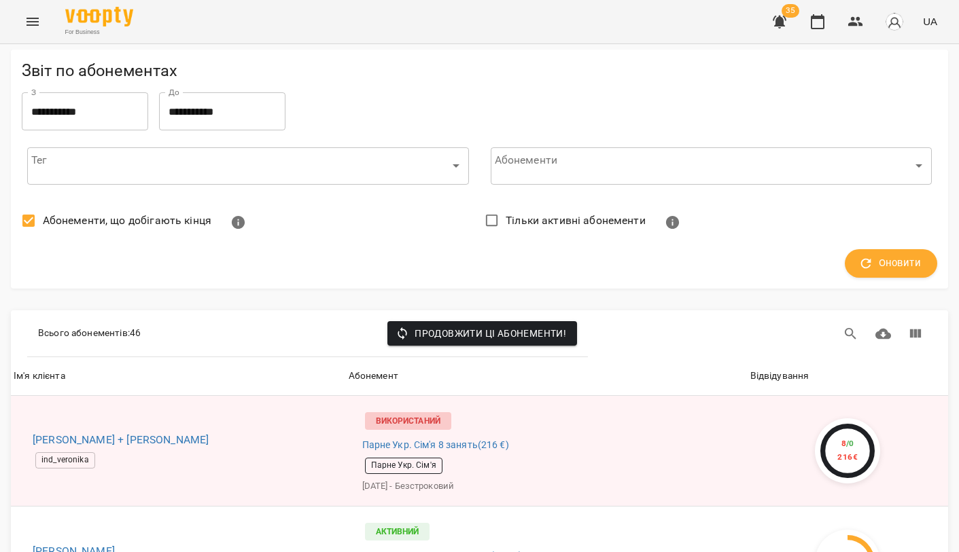
scroll to position [154, 0]
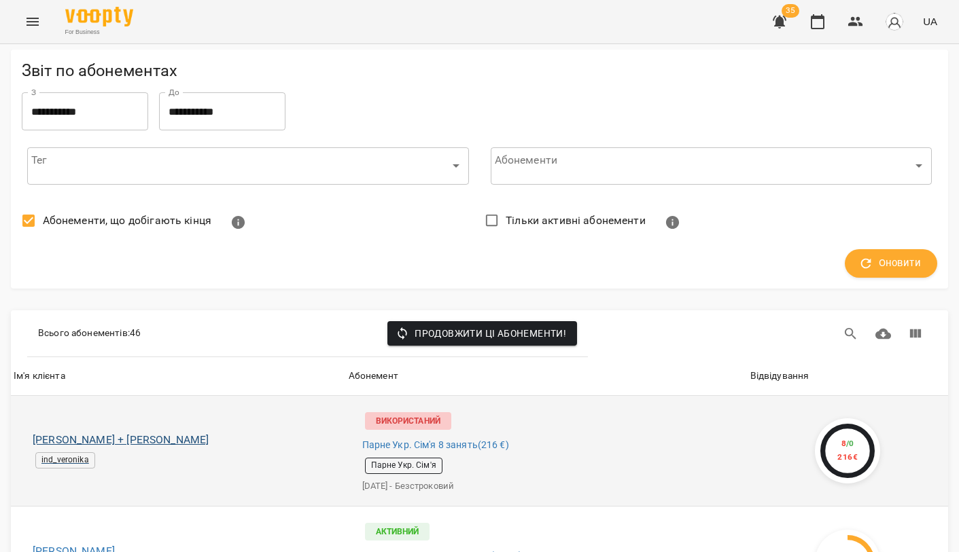
click at [113, 431] on h6 "Юлія + Олександр" at bounding box center [184, 440] width 302 height 19
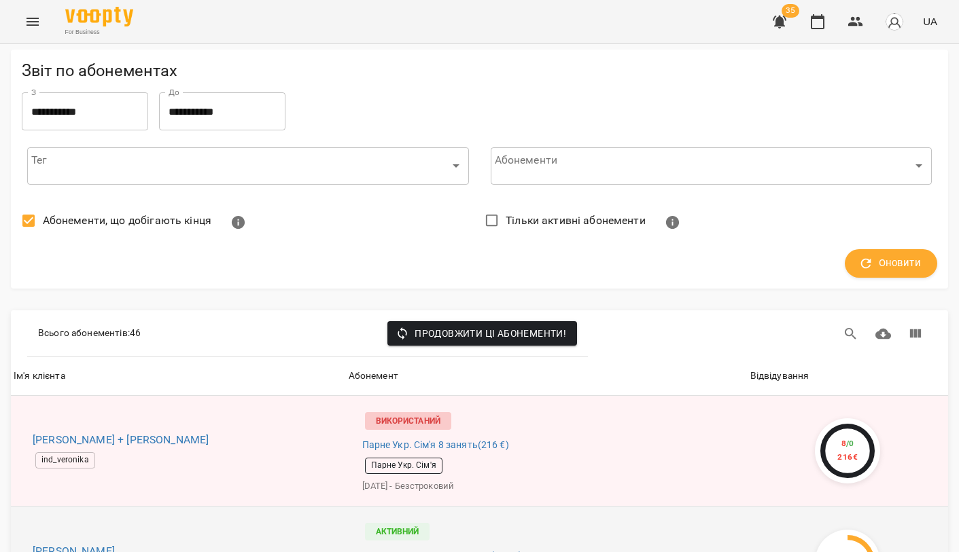
scroll to position [3389, 0]
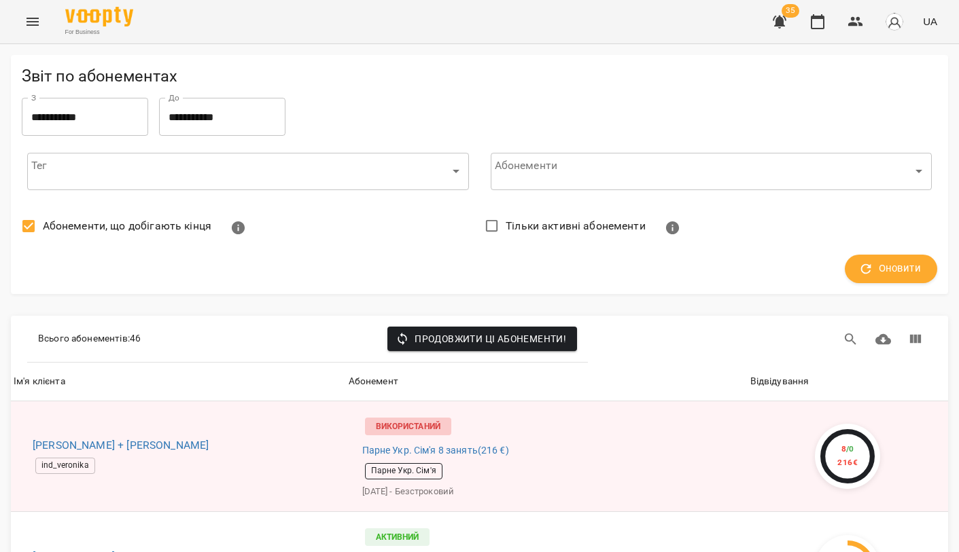
scroll to position [0, 0]
click at [777, 23] on icon "button" at bounding box center [780, 22] width 14 height 13
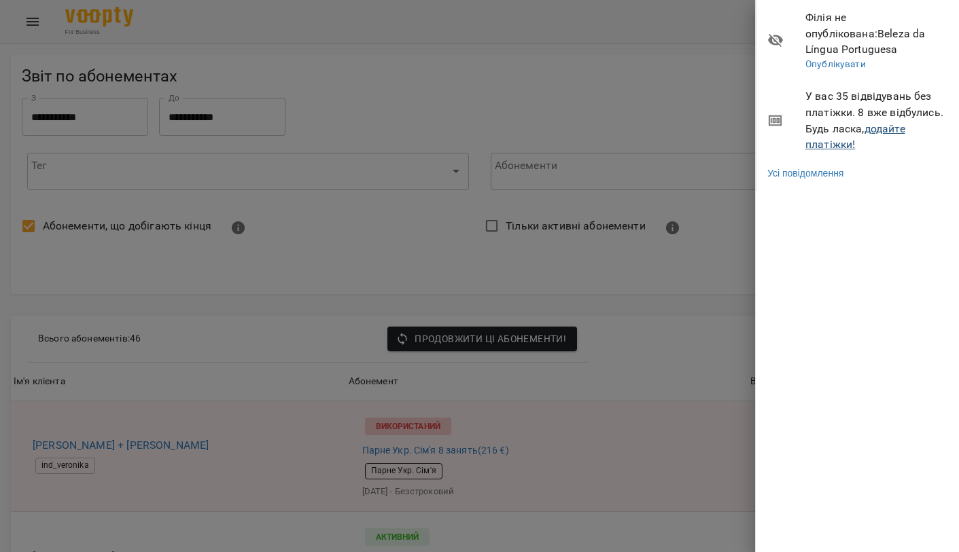
click at [829, 123] on link "додайте платіжки!" at bounding box center [855, 136] width 100 height 29
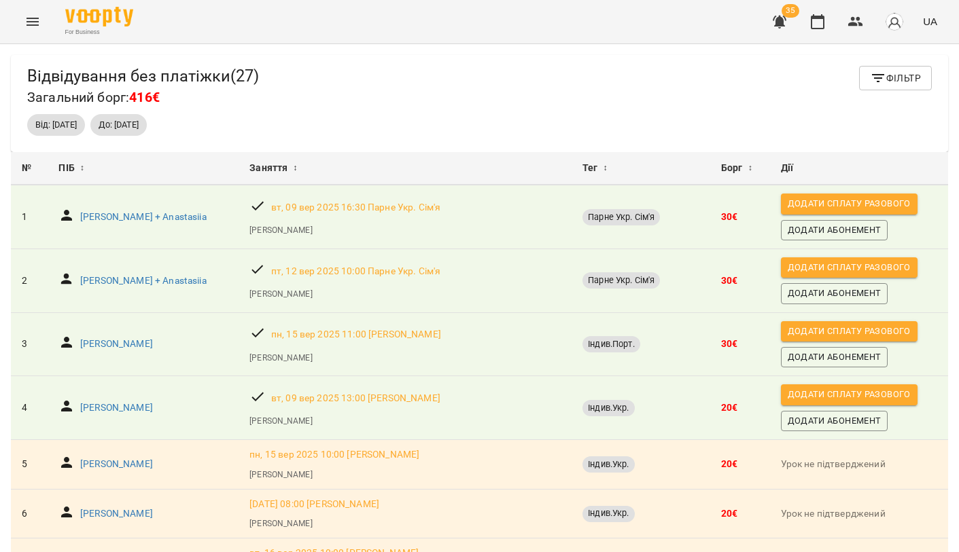
click at [381, 76] on div "Відвідування без платіжки ( 27 ) Загальний борг: 416€ Фільтр" at bounding box center [479, 87] width 904 height 43
click at [137, 342] on p "Yevgen Malafeyev" at bounding box center [116, 345] width 73 height 14
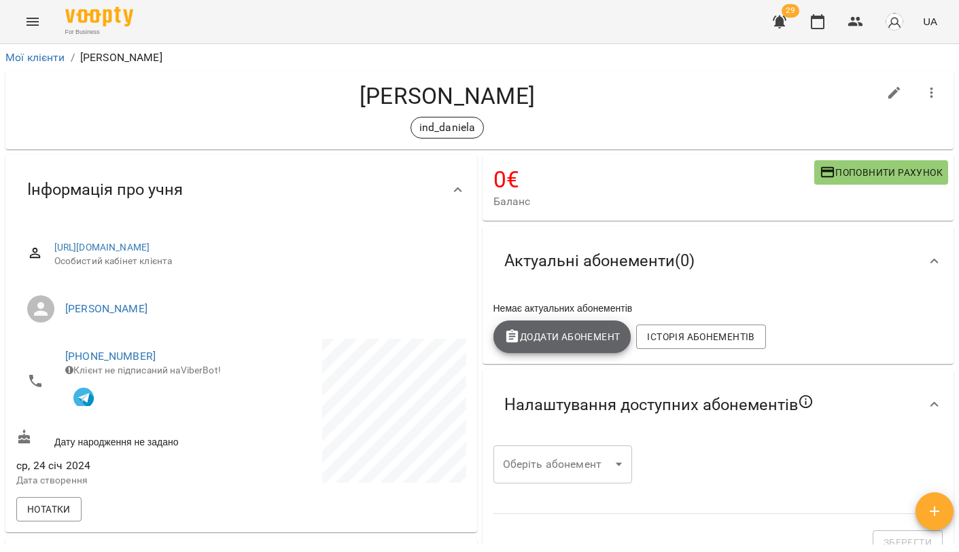
click at [580, 341] on span "Додати Абонемент" at bounding box center [562, 337] width 116 height 16
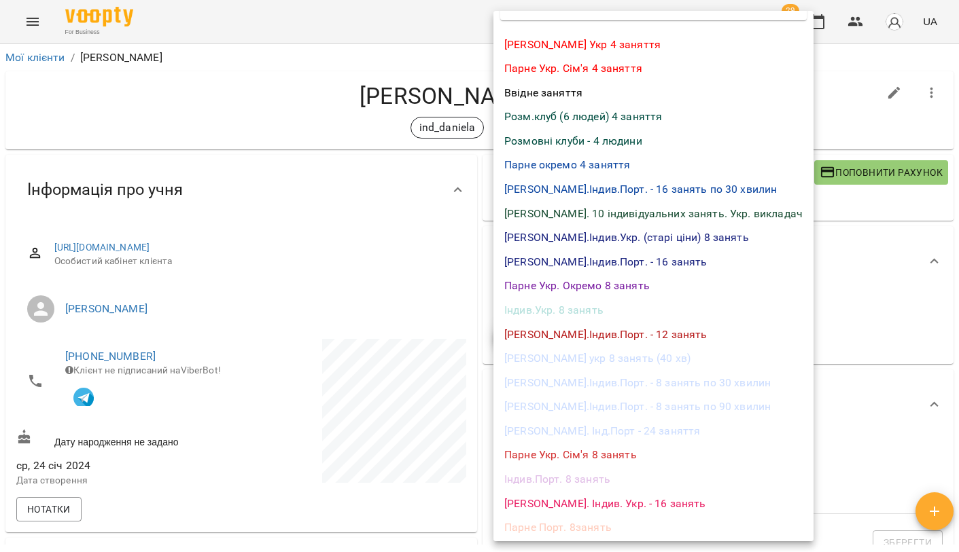
scroll to position [33, 0]
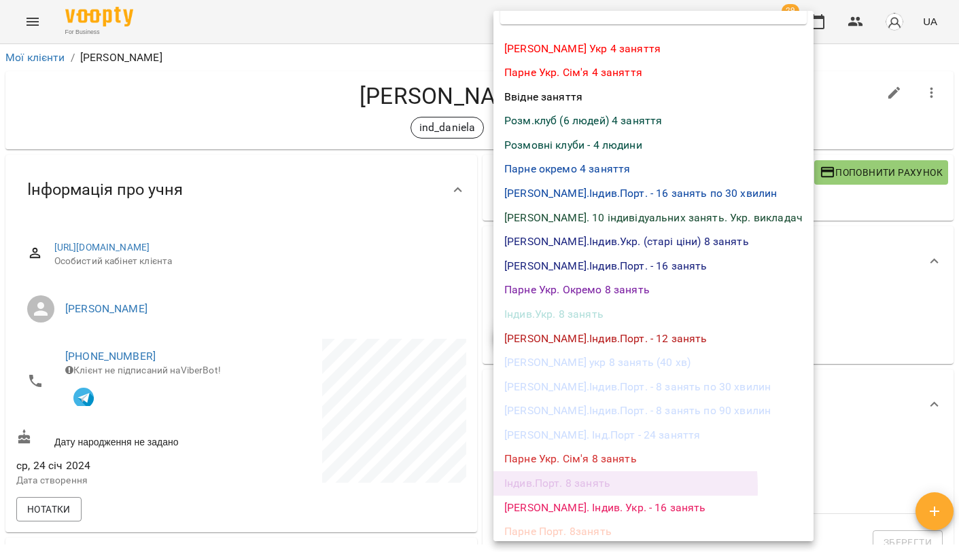
click at [548, 482] on li "Індив.Порт. 8 занять" at bounding box center [653, 484] width 320 height 24
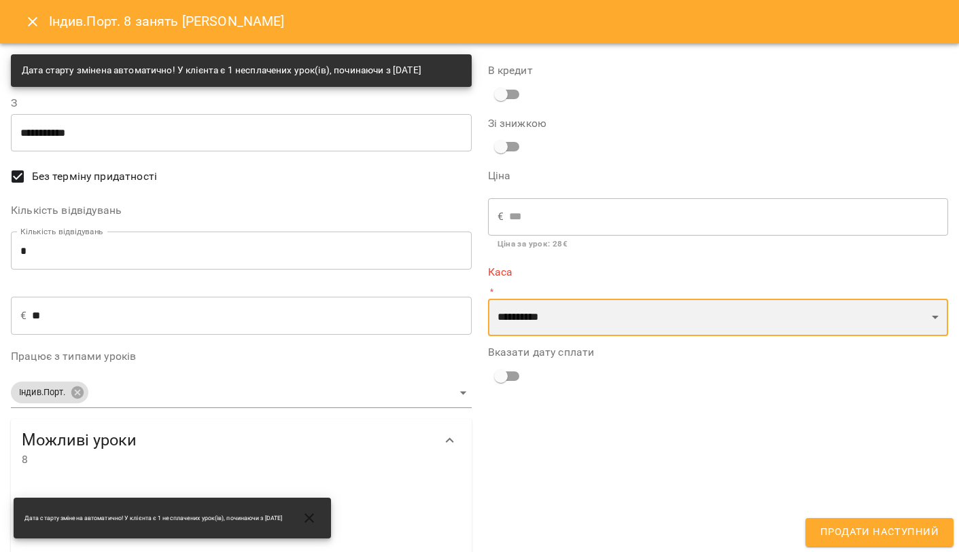
select select "**********"
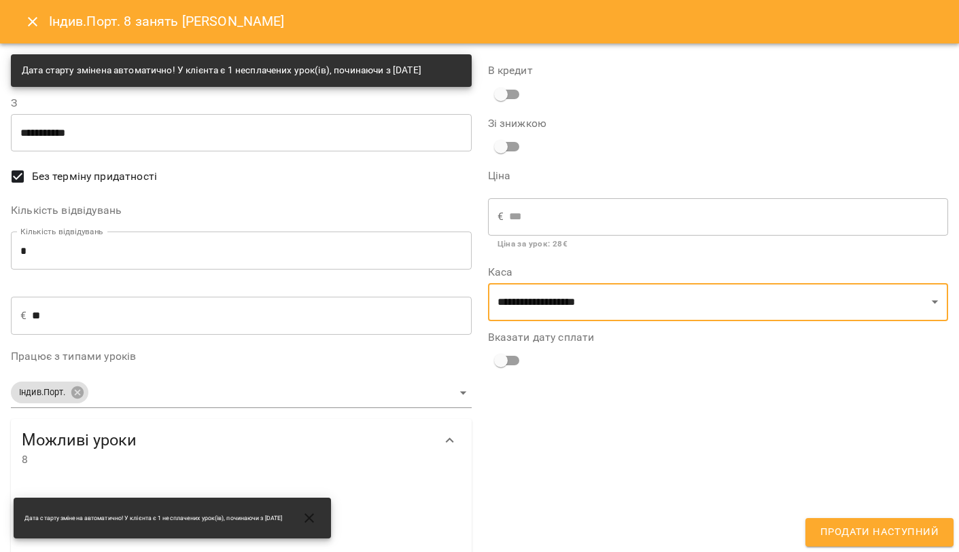
click at [880, 529] on span "Продати наступний" at bounding box center [879, 533] width 118 height 18
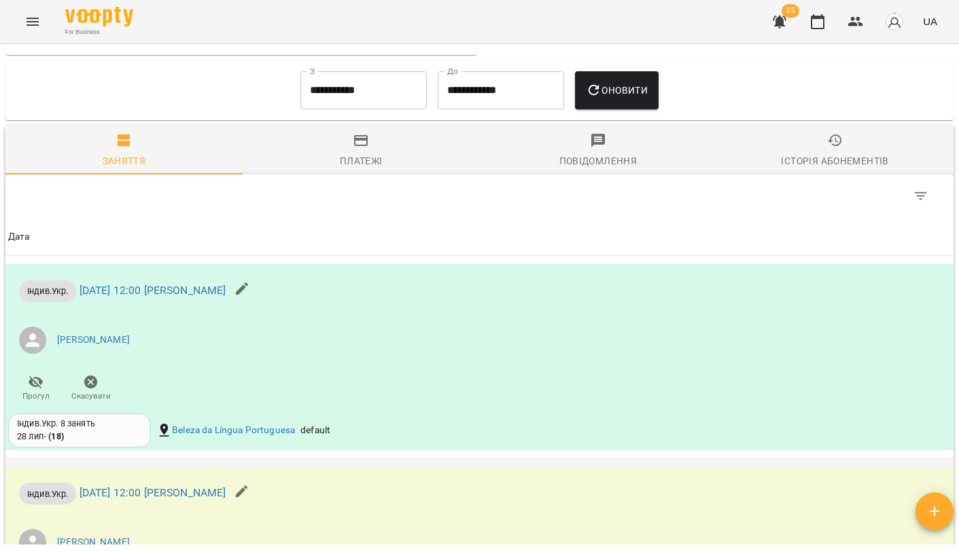
scroll to position [736, 0]
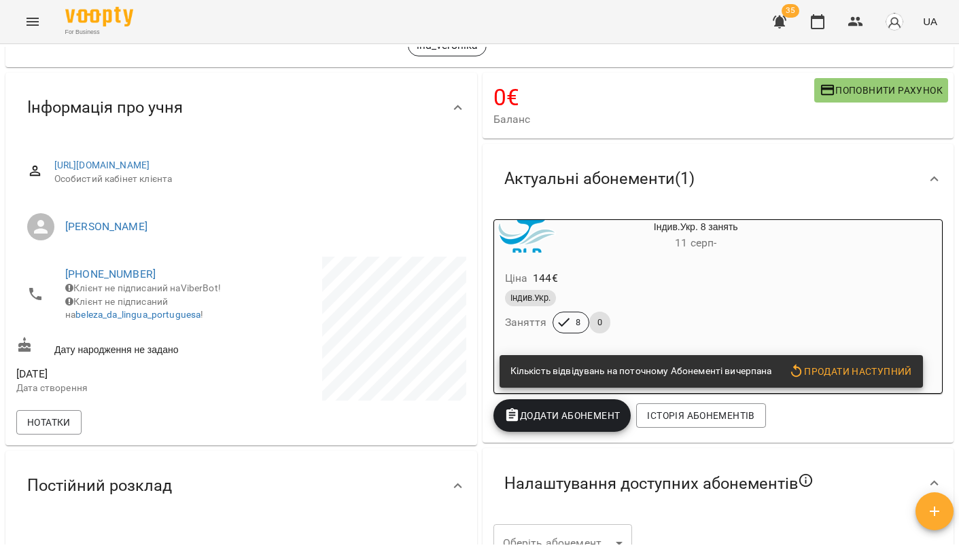
scroll to position [92, 0]
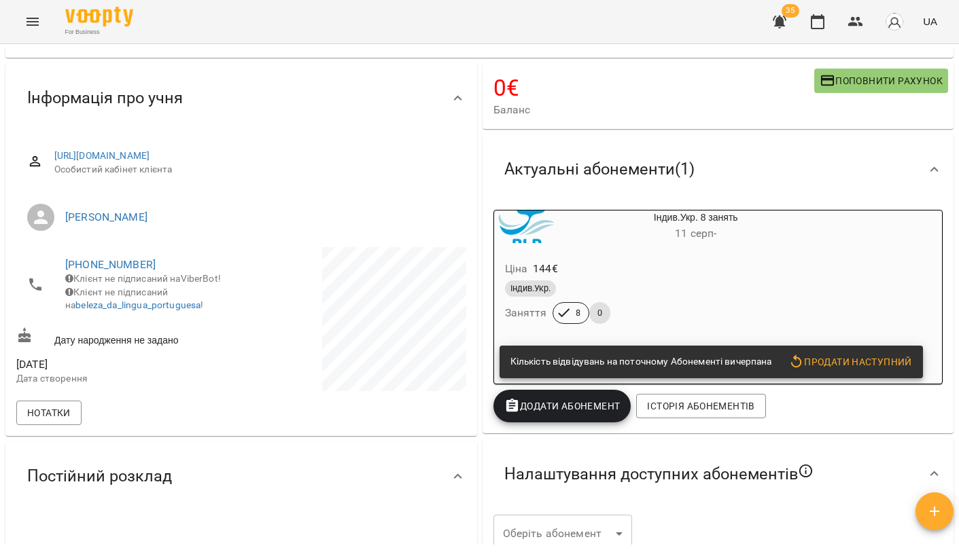
click at [883, 366] on span "Продати наступний" at bounding box center [850, 362] width 124 height 16
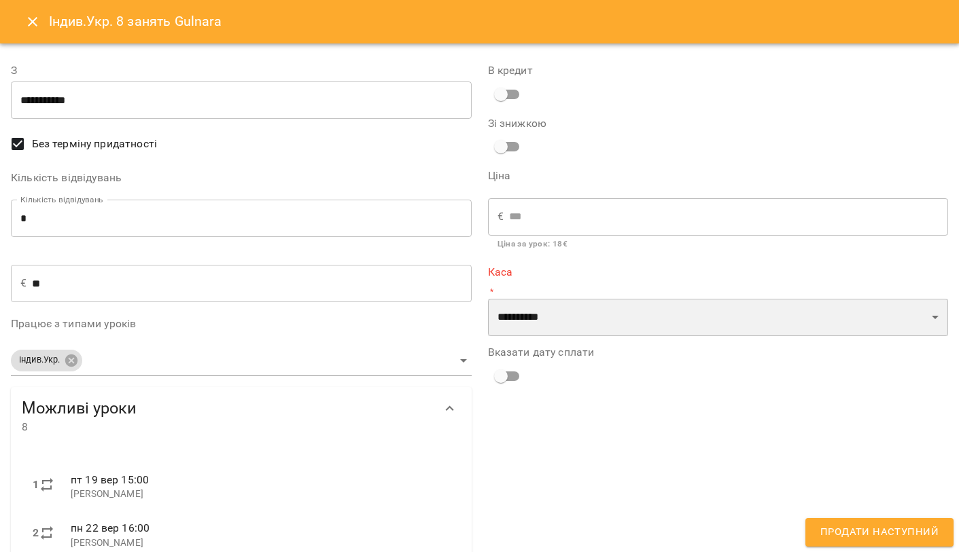
click at [631, 312] on select "**********" at bounding box center [718, 318] width 461 height 38
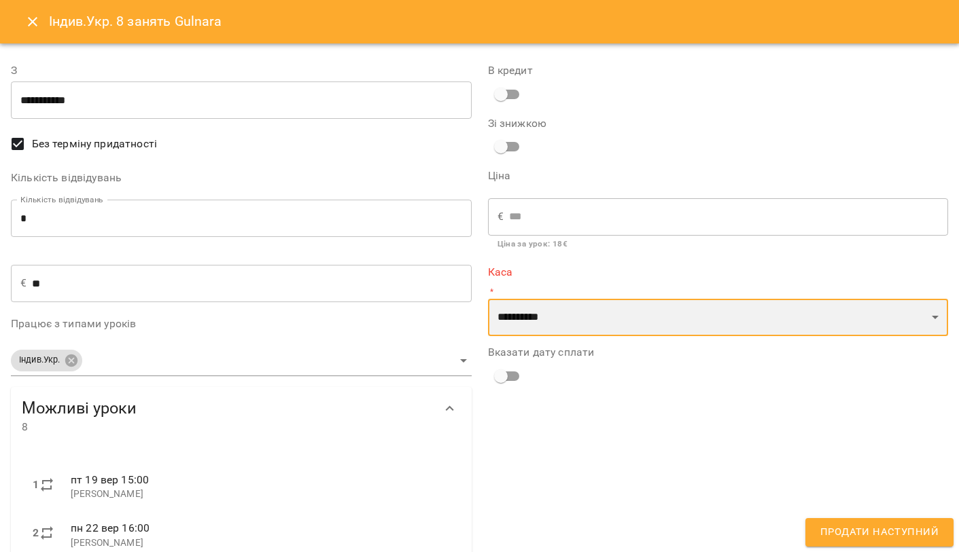
select select "**********"
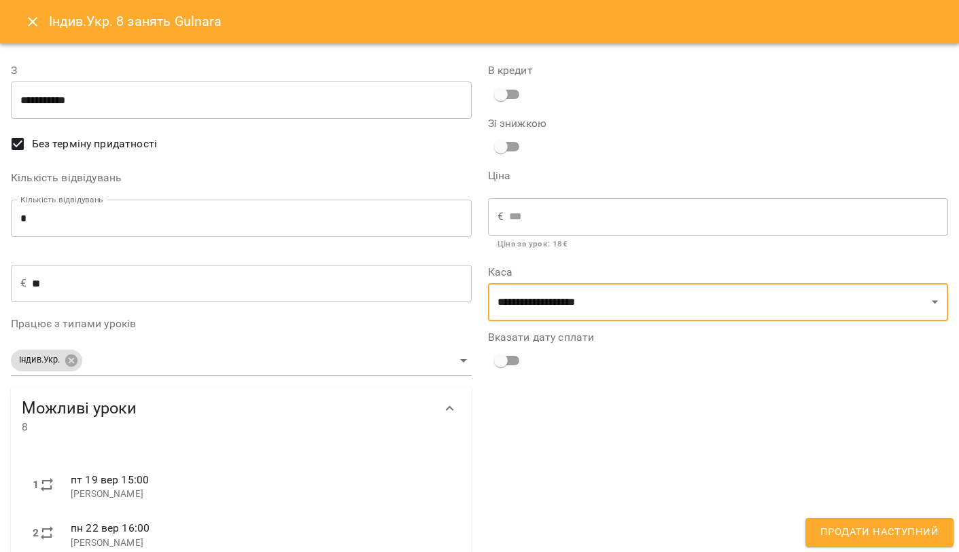
click at [847, 537] on span "Продати наступний" at bounding box center [879, 533] width 118 height 18
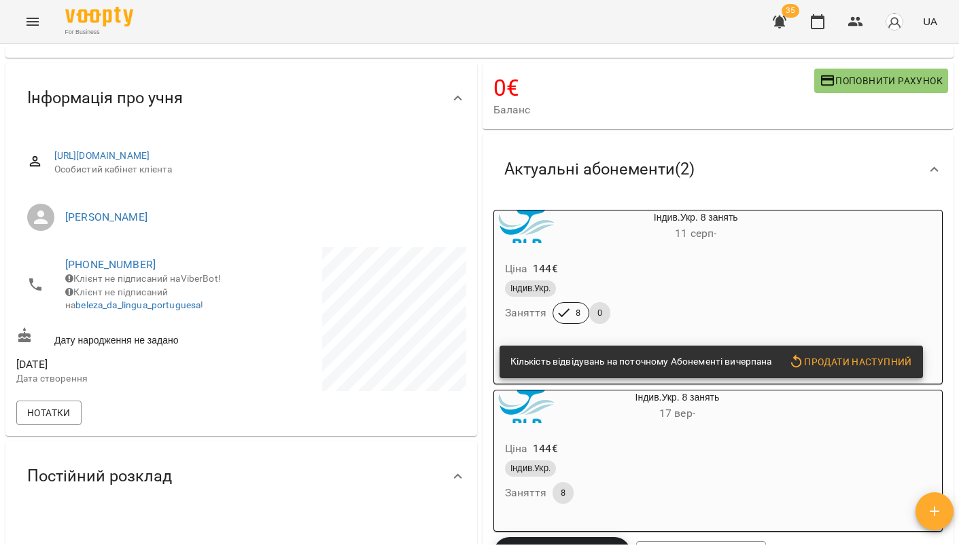
click at [762, 264] on div "Ціна 144 €" at bounding box center [663, 269] width 322 height 24
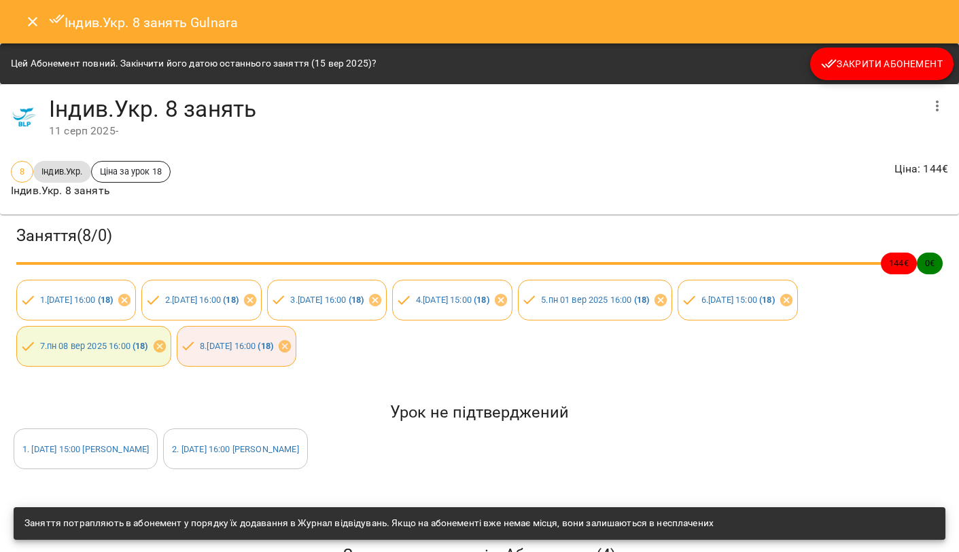
click at [891, 66] on span "Закрити Абонемент" at bounding box center [882, 64] width 122 height 16
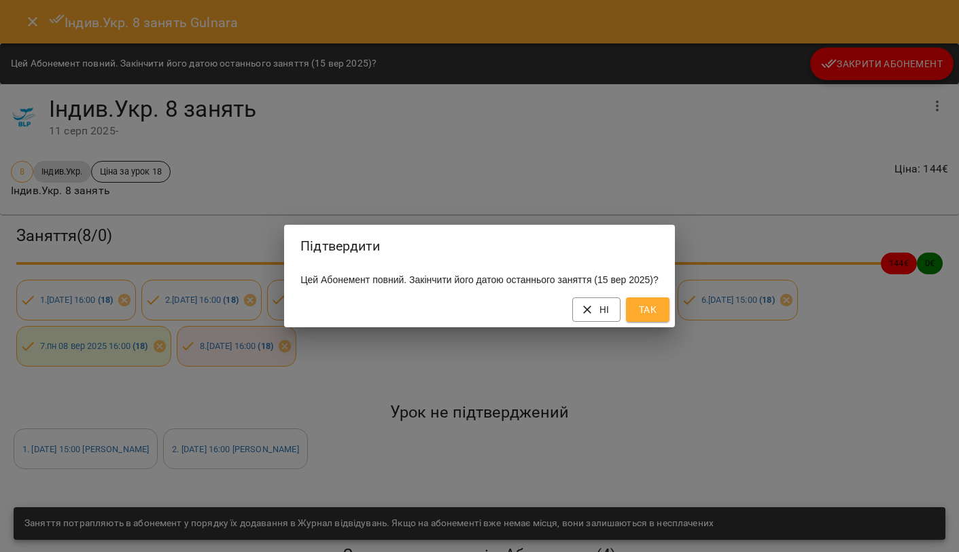
click at [658, 318] on span "Так" at bounding box center [648, 310] width 22 height 16
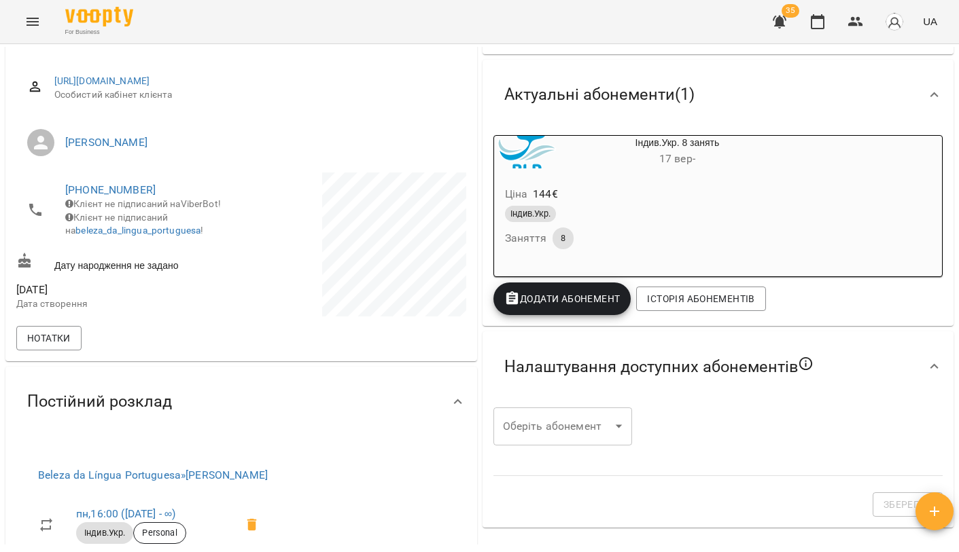
scroll to position [13, 0]
